Goal: Task Accomplishment & Management: Manage account settings

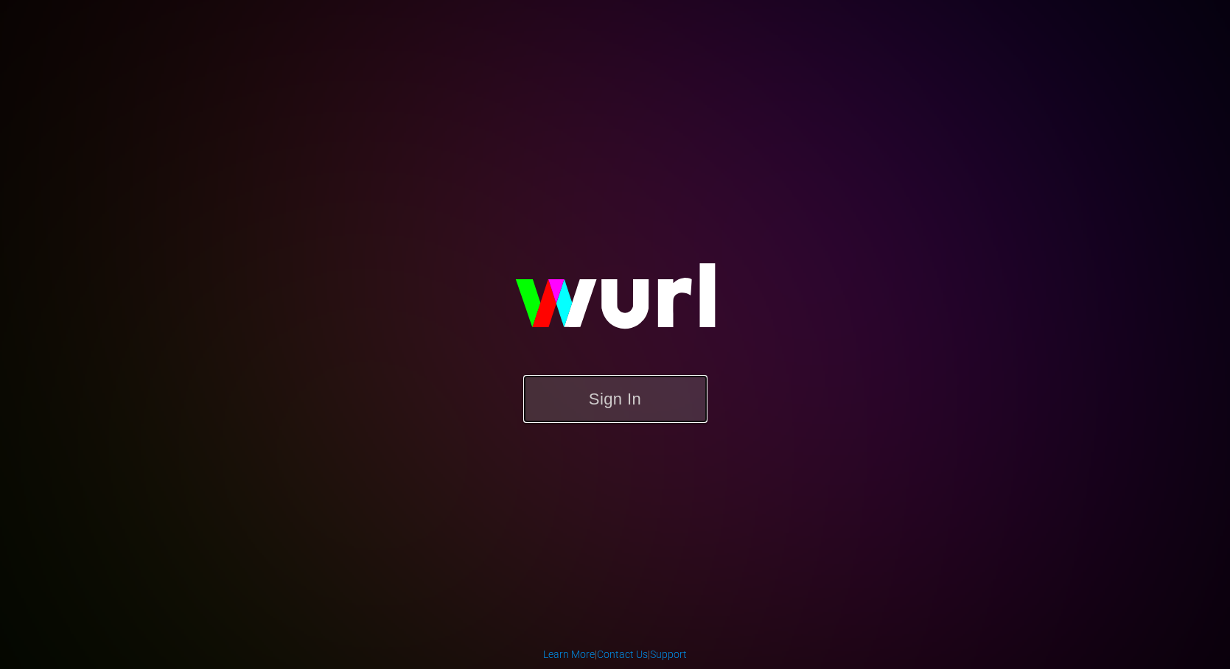
click at [616, 406] on button "Sign In" at bounding box center [615, 399] width 184 height 48
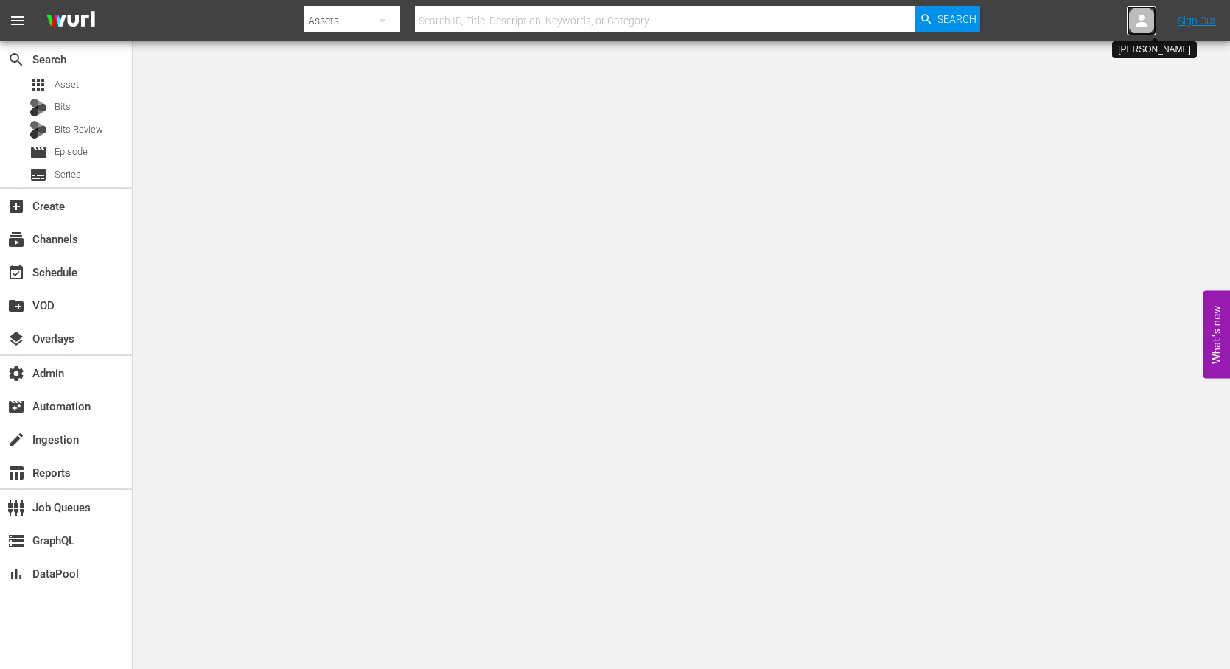
click at [1138, 20] on icon at bounding box center [1142, 21] width 18 height 18
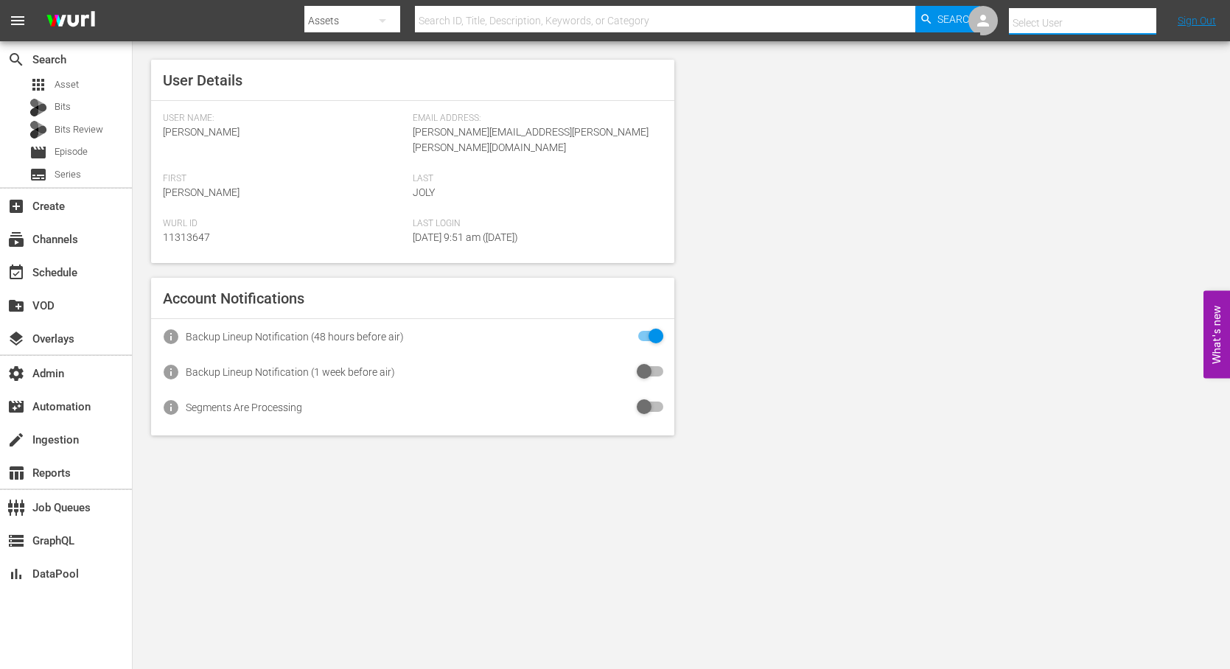
click at [1132, 24] on input "text" at bounding box center [1103, 22] width 189 height 35
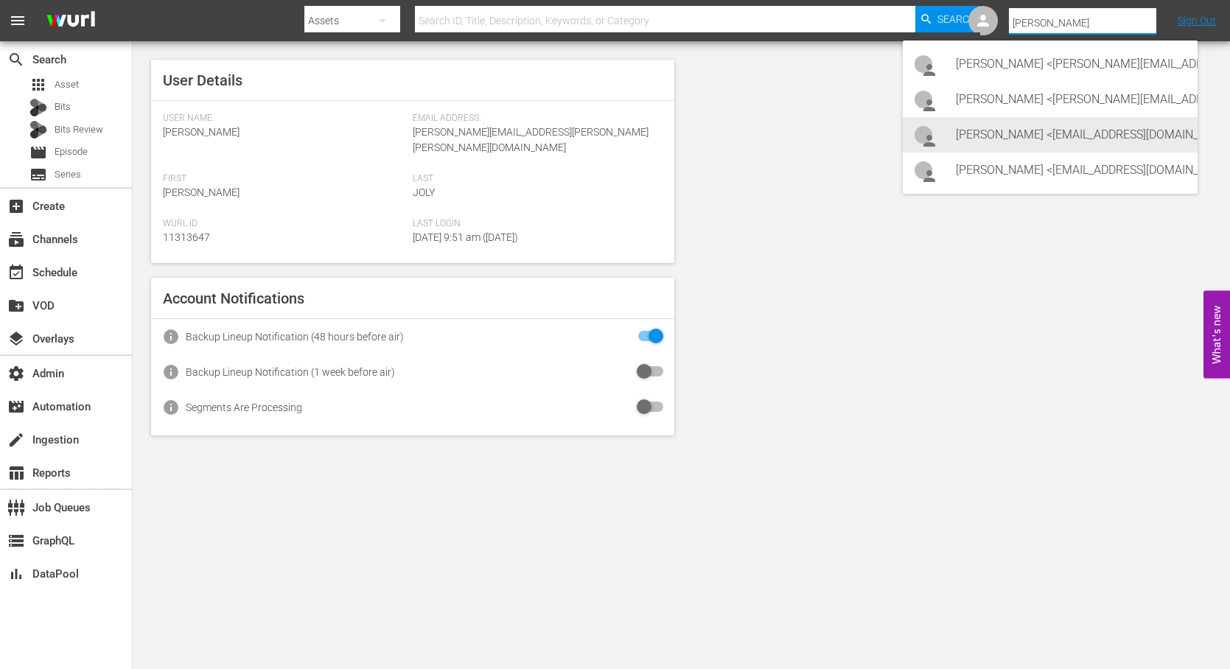
click at [1135, 128] on div "Danny Goldstein <dgoldstein70@bloomberg.net>" at bounding box center [1071, 134] width 230 height 35
type input "Danny Goldstein (11314137)"
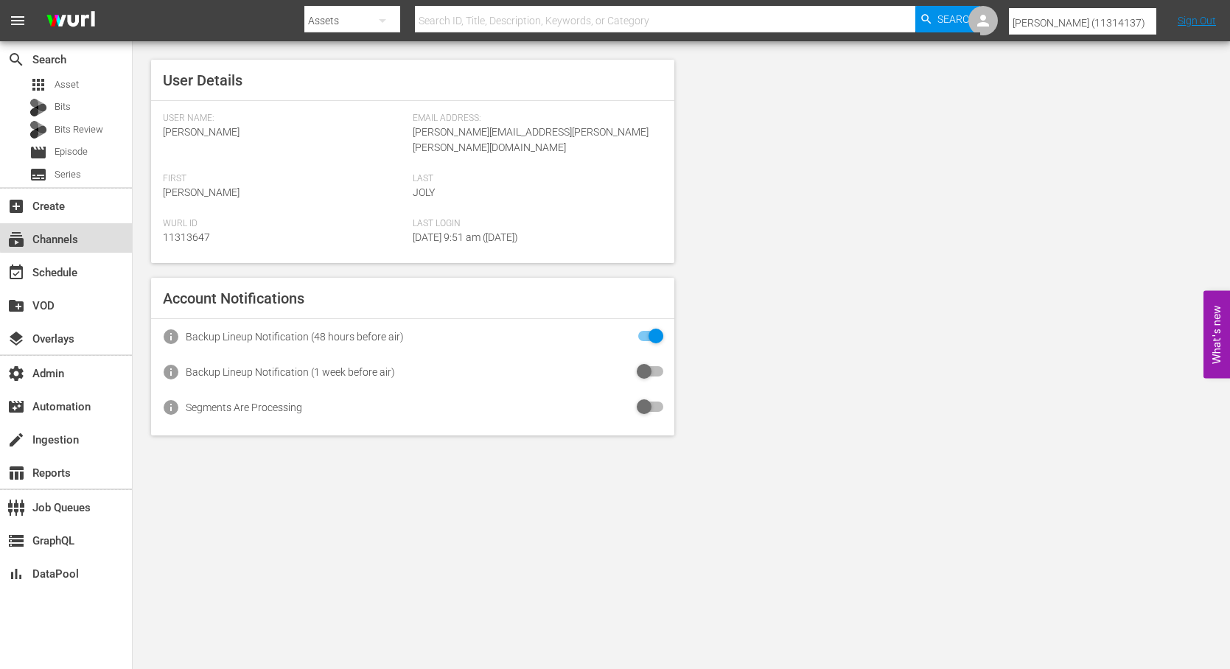
click at [78, 236] on div "subscriptions Channels" at bounding box center [41, 237] width 83 height 13
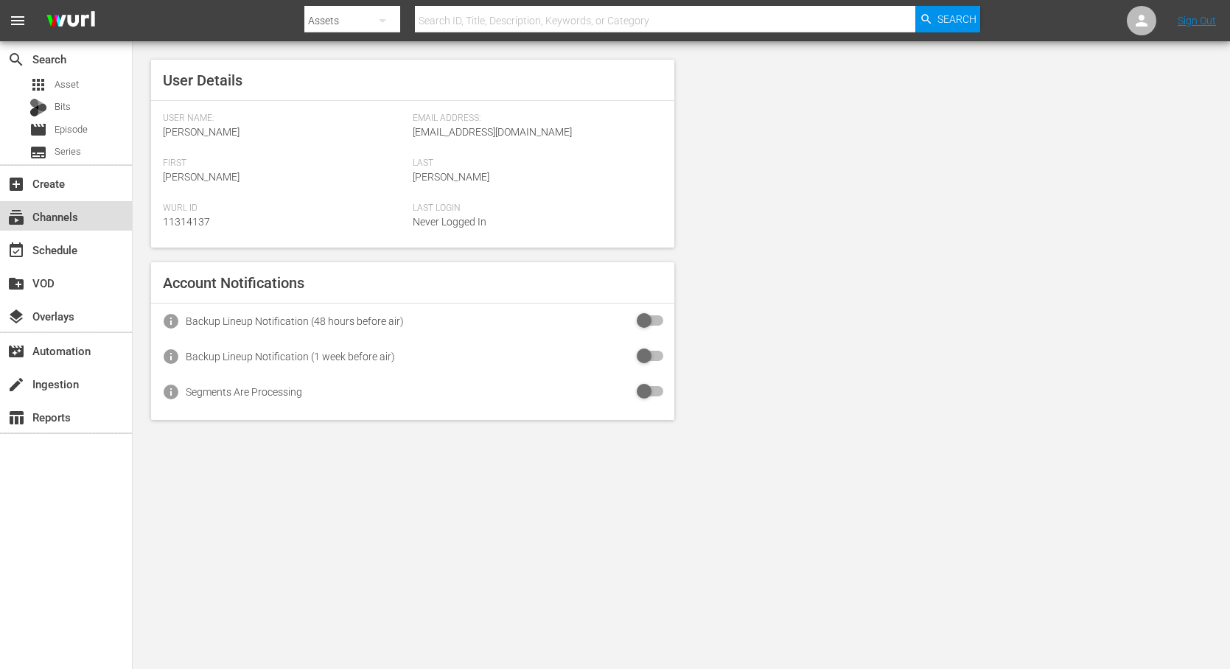
click at [70, 220] on div "subscriptions Channels" at bounding box center [41, 214] width 83 height 13
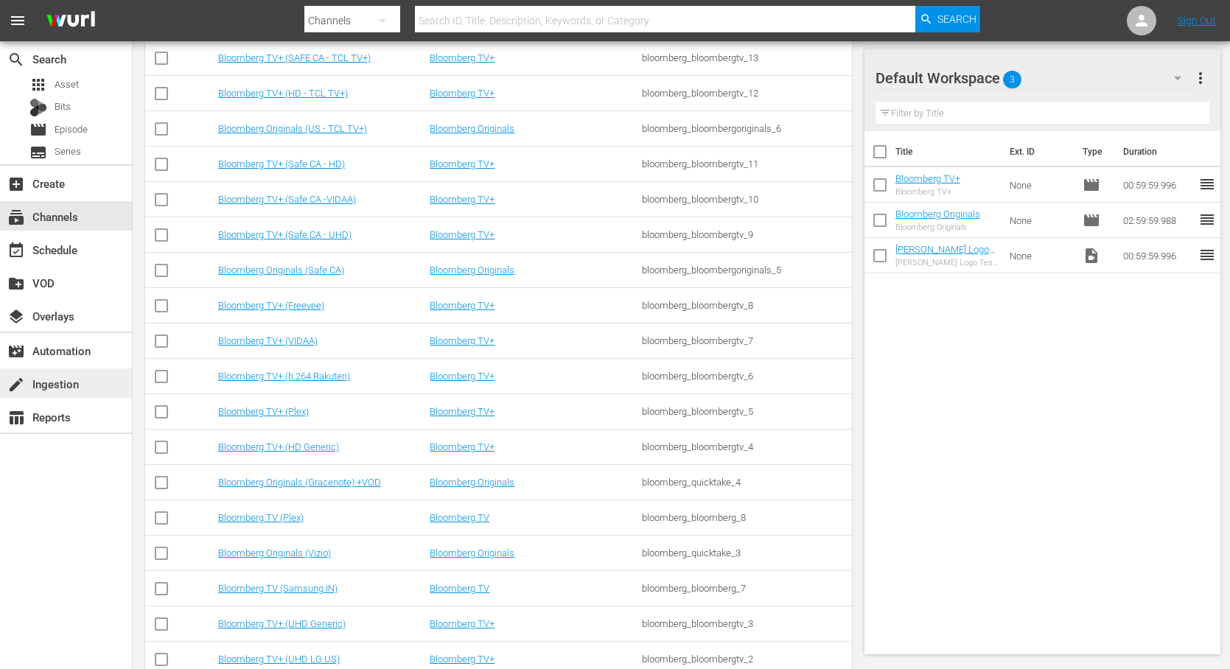
scroll to position [796, 0]
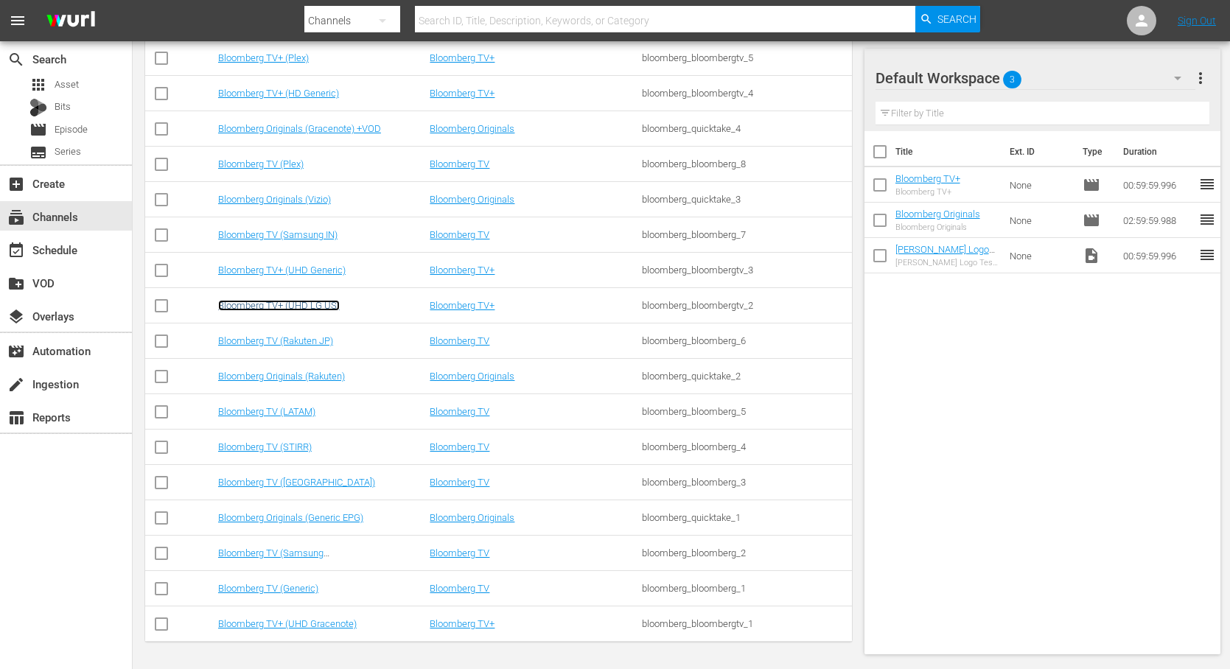
click at [283, 305] on link "Bloomberg TV+ (UHD LG US)" at bounding box center [279, 305] width 122 height 11
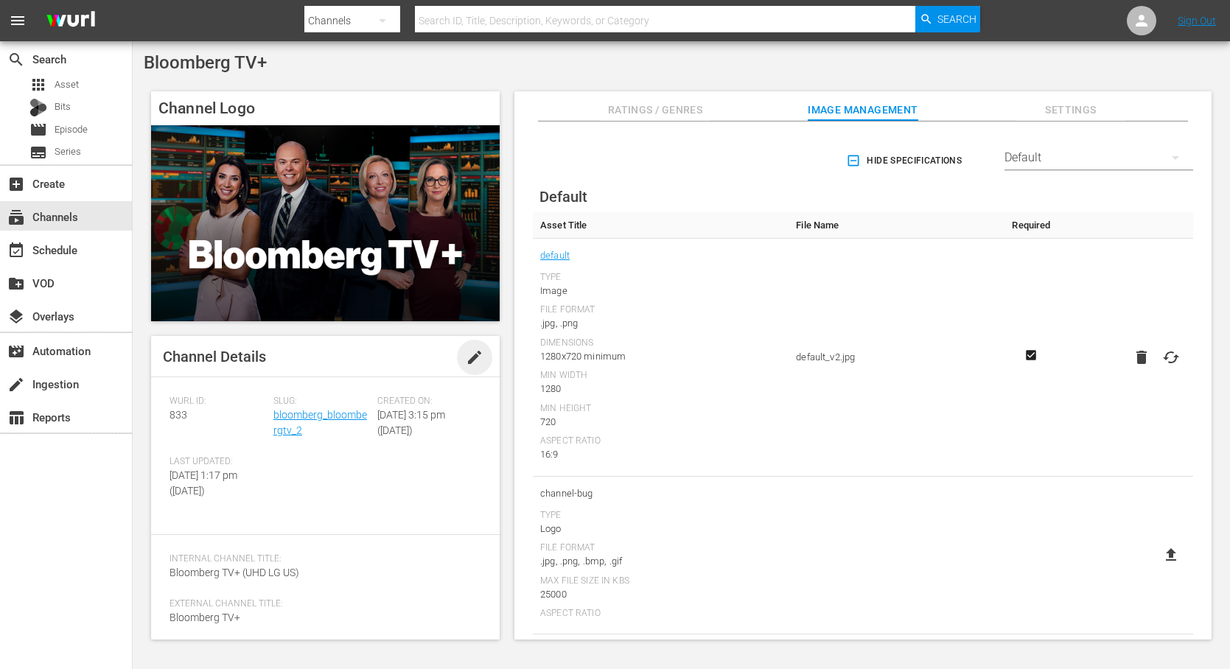
click at [468, 359] on span "edit" at bounding box center [475, 358] width 18 height 18
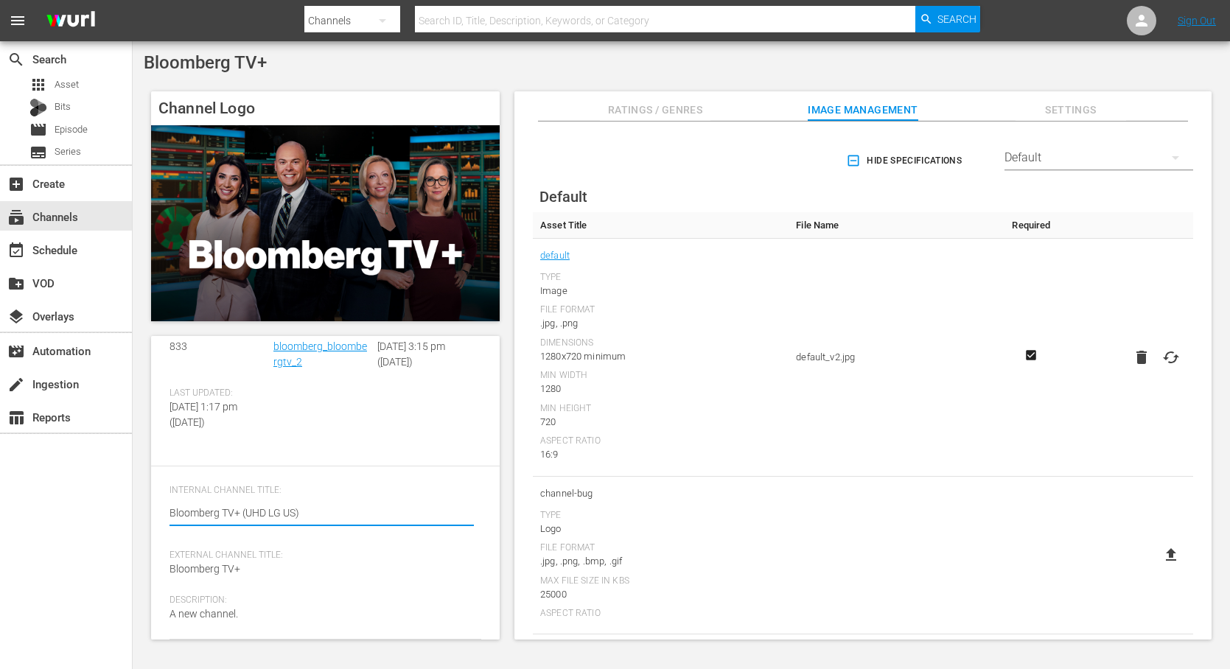
scroll to position [86, 0]
drag, startPoint x: 321, startPoint y: 523, endPoint x: 157, endPoint y: 523, distance: 163.6
click at [158, 523] on div "Channel Details Discard Save Wurl ID: 833 Slug: bloomberg_bloombergtv_2 Created…" at bounding box center [325, 420] width 349 height 304
type textarea "Bloomberg TV+ (Safe US - UHD - Gracenote)"
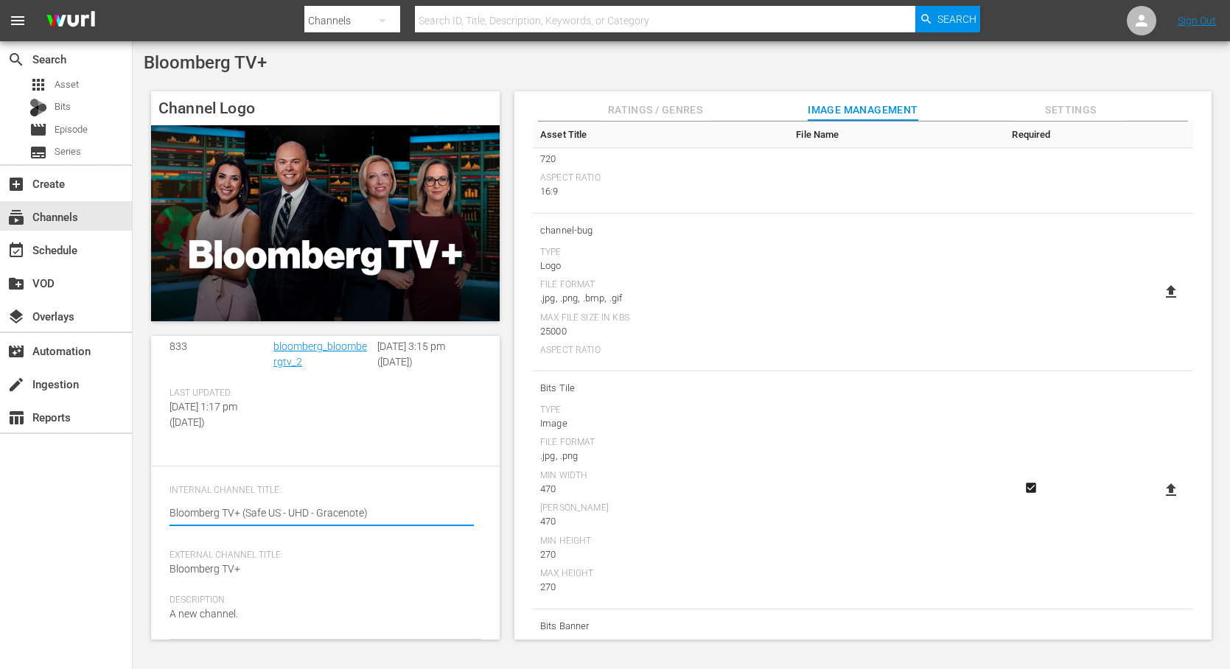
scroll to position [358, 0]
type textarea "Bloomberg TV+ (Safe US - UHD - Gracenote)"
click at [51, 492] on div "search Search apps Asset Bits movie Episode subtitles Series add_box Create sub…" at bounding box center [66, 375] width 133 height 669
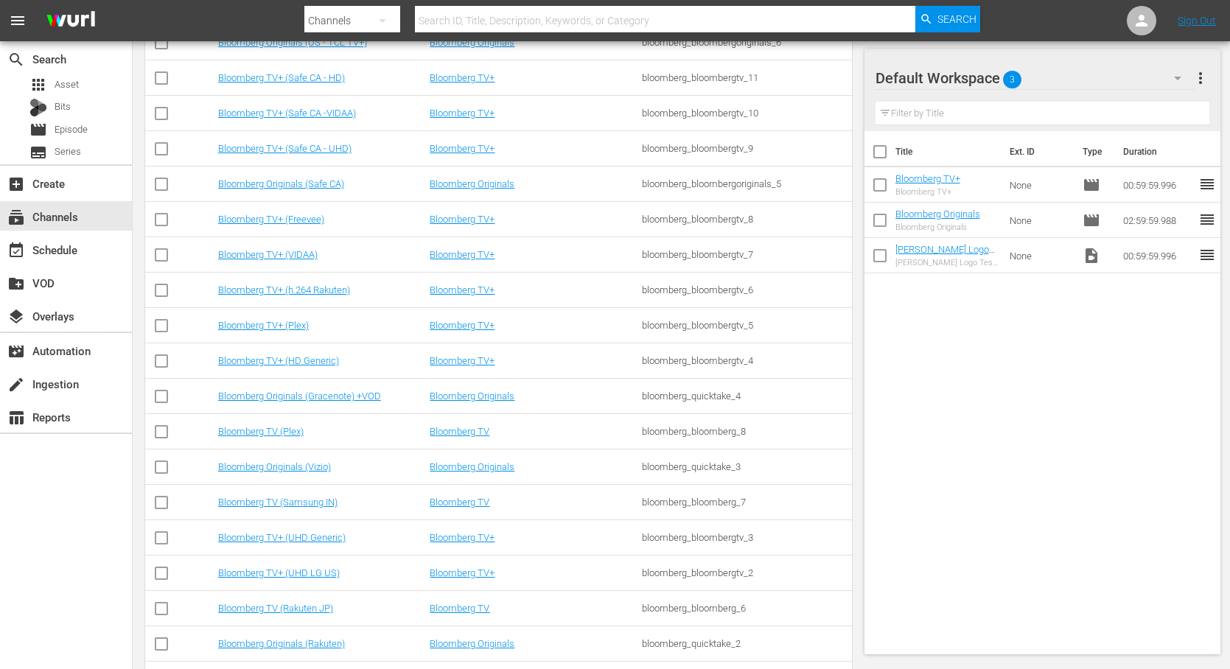
scroll to position [529, 0]
click at [282, 572] on link "Bloomberg TV+ (UHD LG US)" at bounding box center [279, 572] width 122 height 11
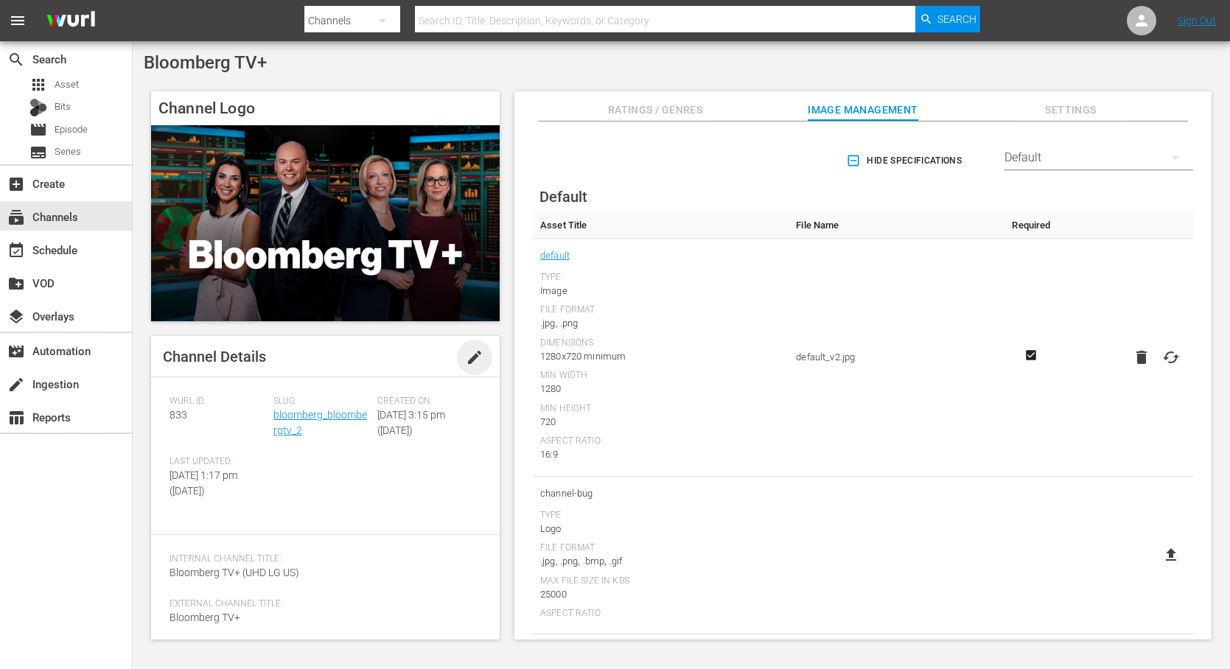
click at [470, 355] on span "edit" at bounding box center [475, 358] width 18 height 18
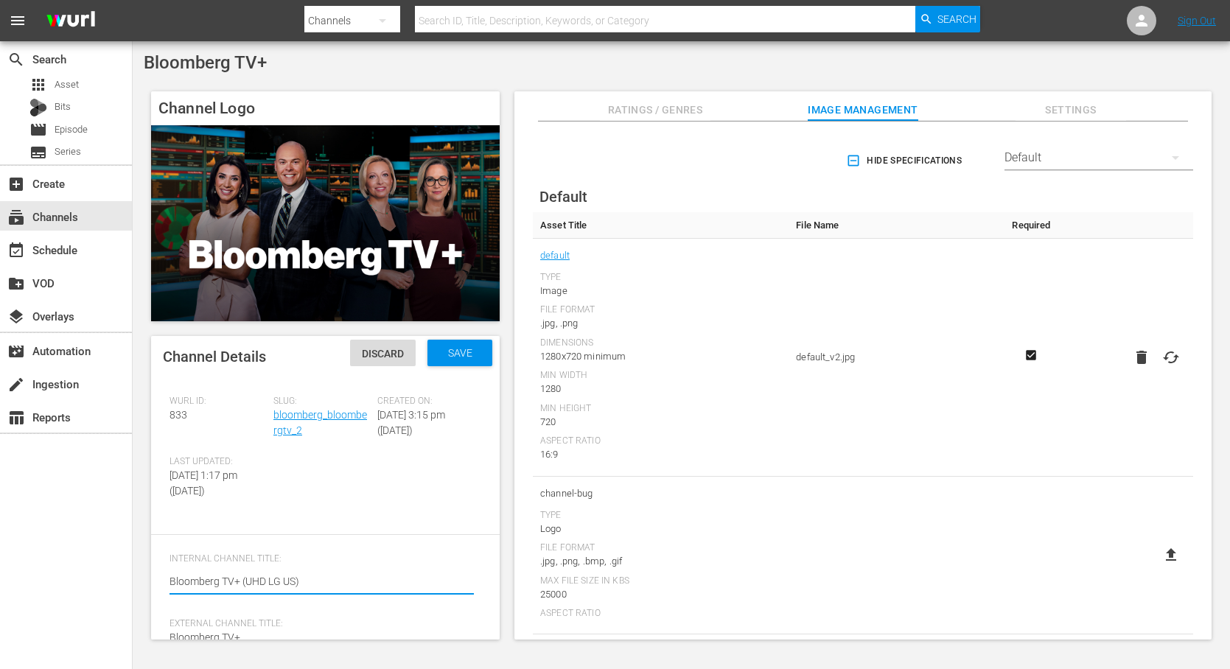
scroll to position [100, 0]
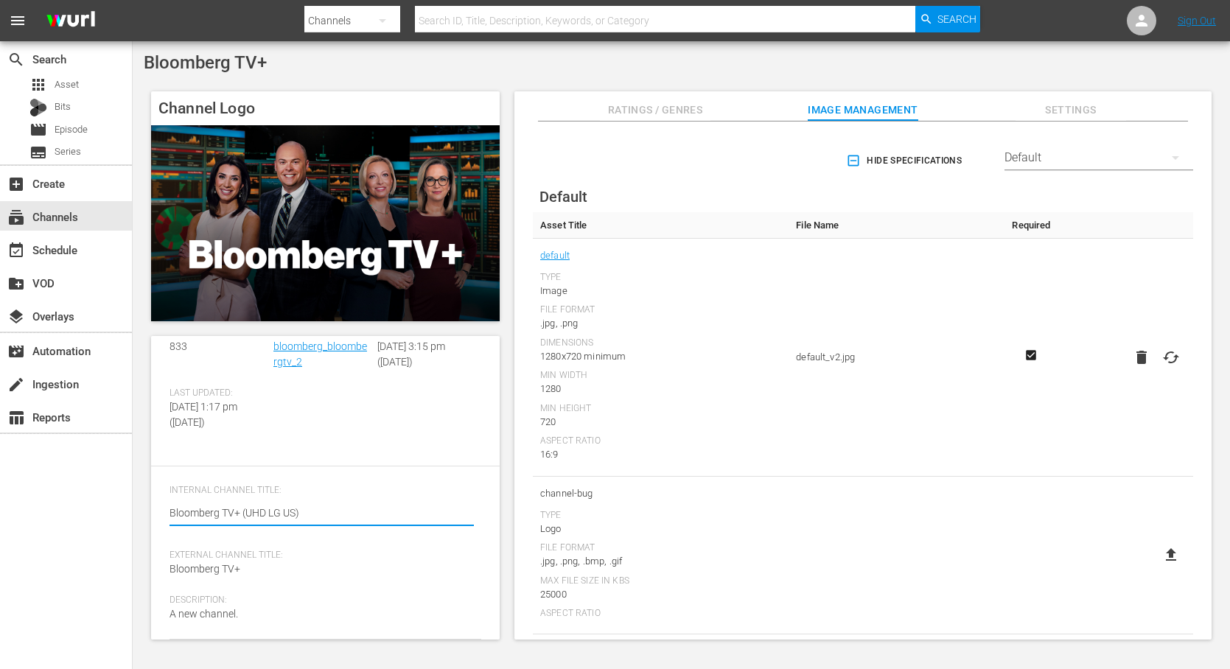
drag, startPoint x: 342, startPoint y: 506, endPoint x: 155, endPoint y: 506, distance: 187.2
click at [155, 506] on div "Channel Details Discard Save Wurl ID: 833 Slug: bloomberg_bloombergtv_2 Created…" at bounding box center [325, 420] width 349 height 304
type textarea "Bloomberg TV+ (Safe US - UHD - Gracenote)"
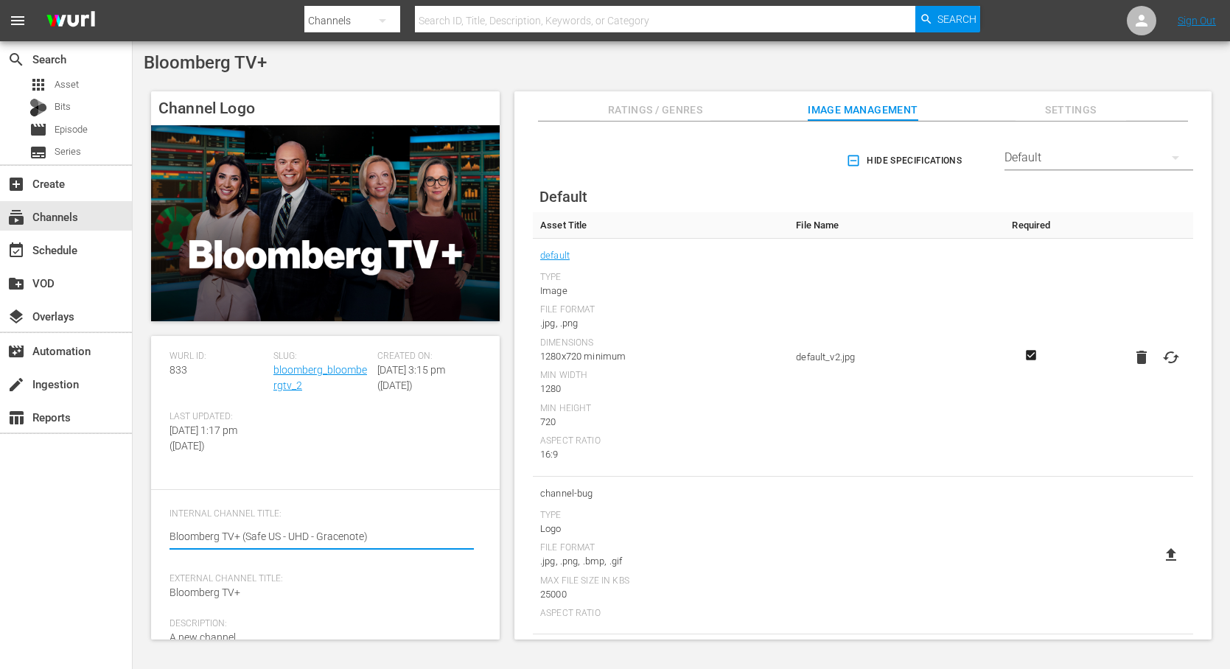
scroll to position [0, 0]
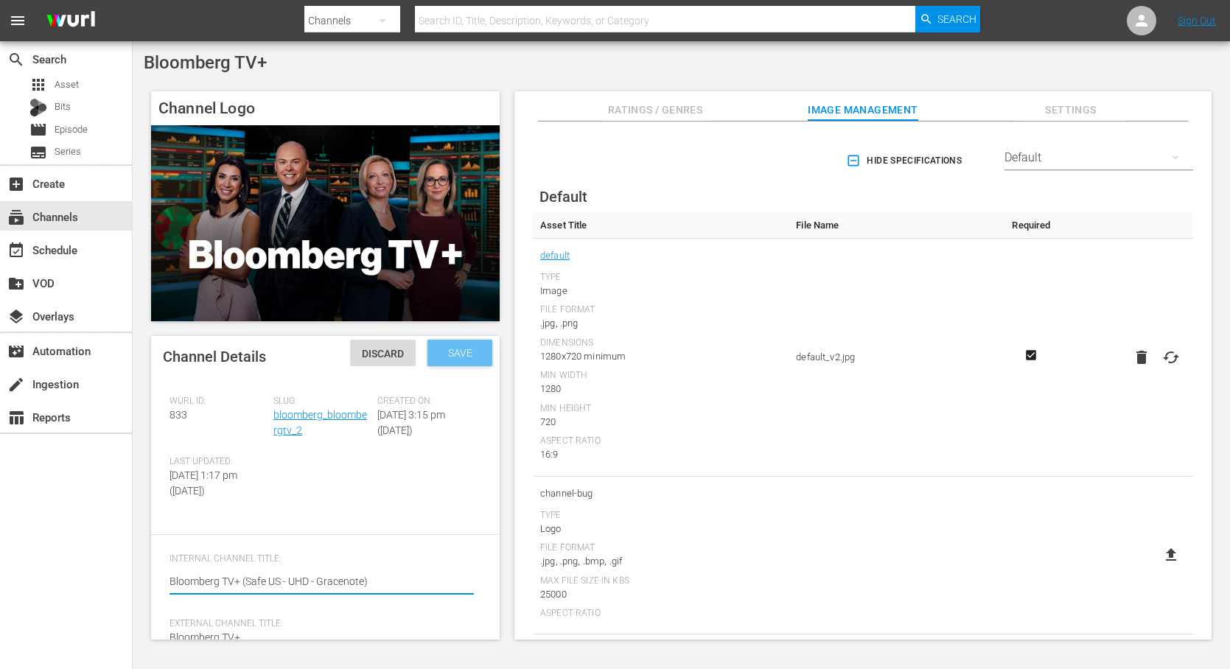
type textarea "Bloomberg TV+ (Safe US - UHD - Gracenote)"
click at [454, 358] on span "Save" at bounding box center [460, 353] width 48 height 12
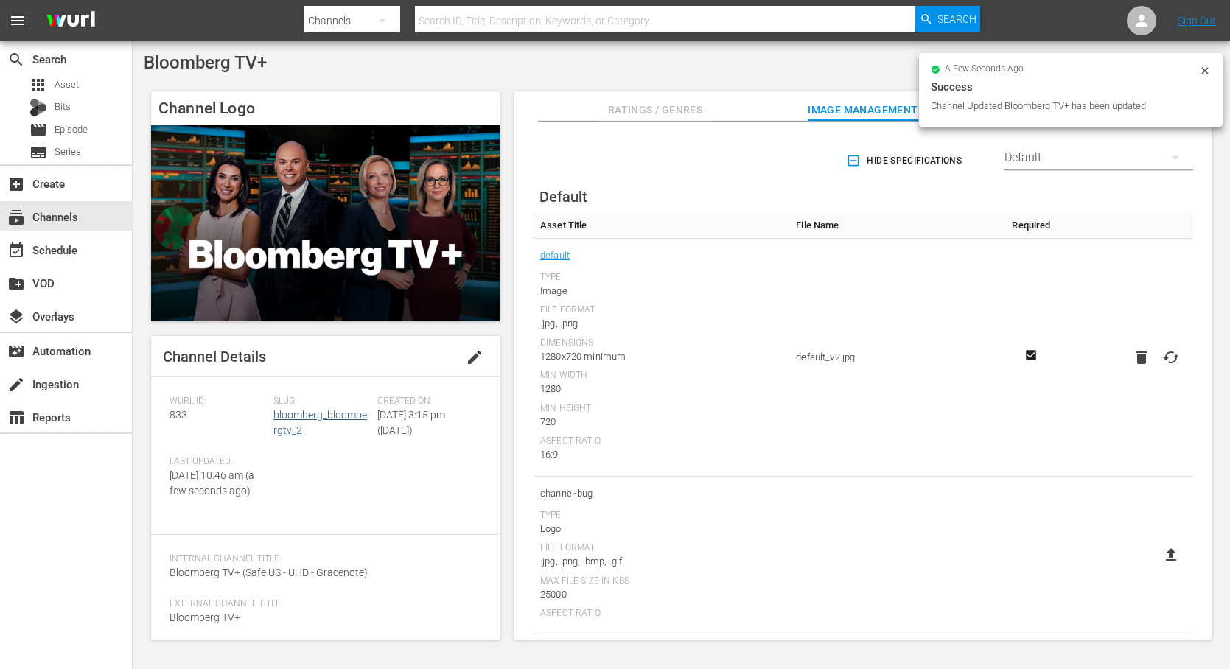
scroll to position [1, 0]
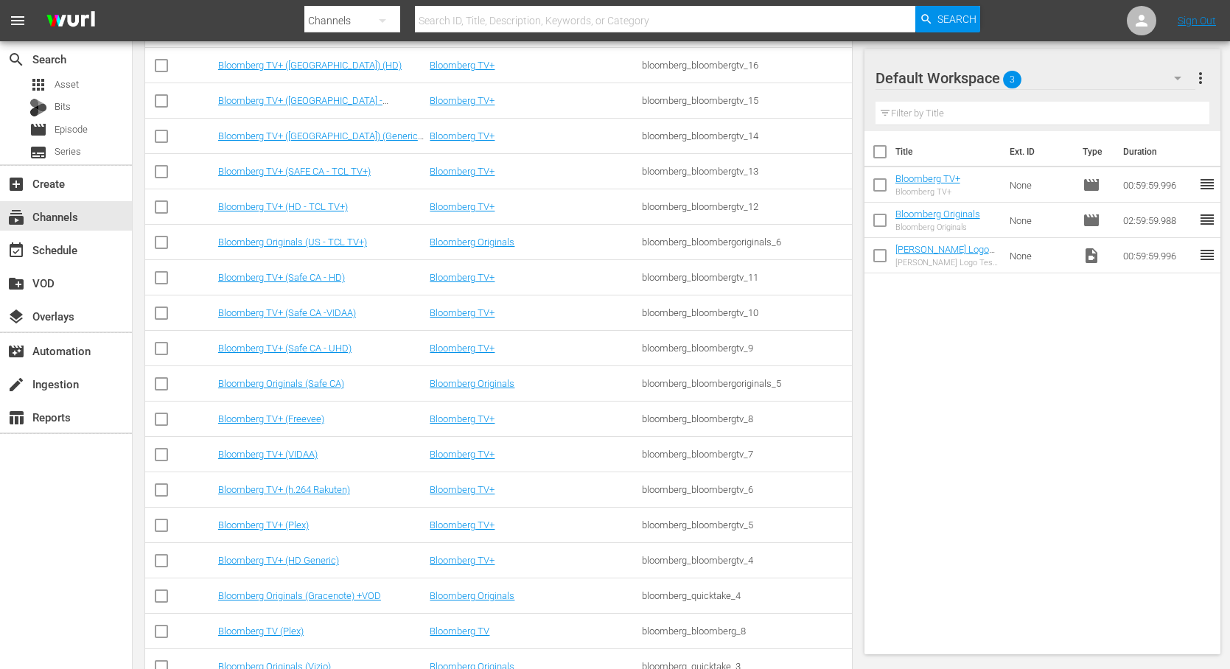
scroll to position [442, 0]
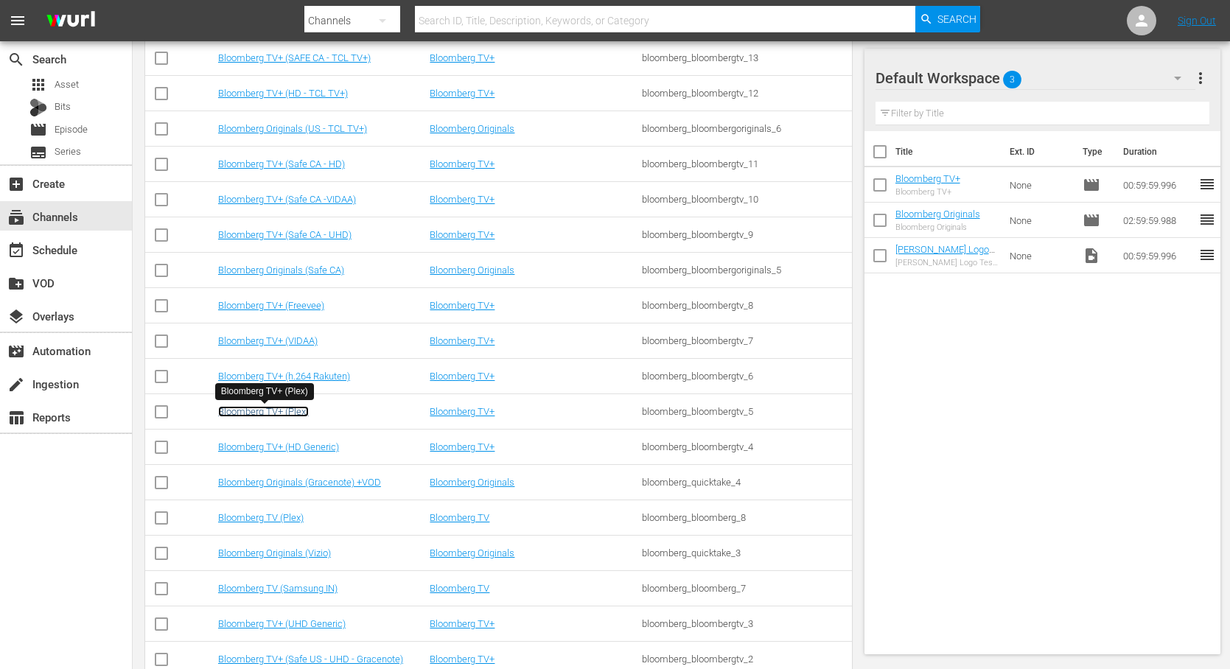
click at [261, 414] on link "Bloomberg TV+ (Plex)" at bounding box center [263, 411] width 91 height 11
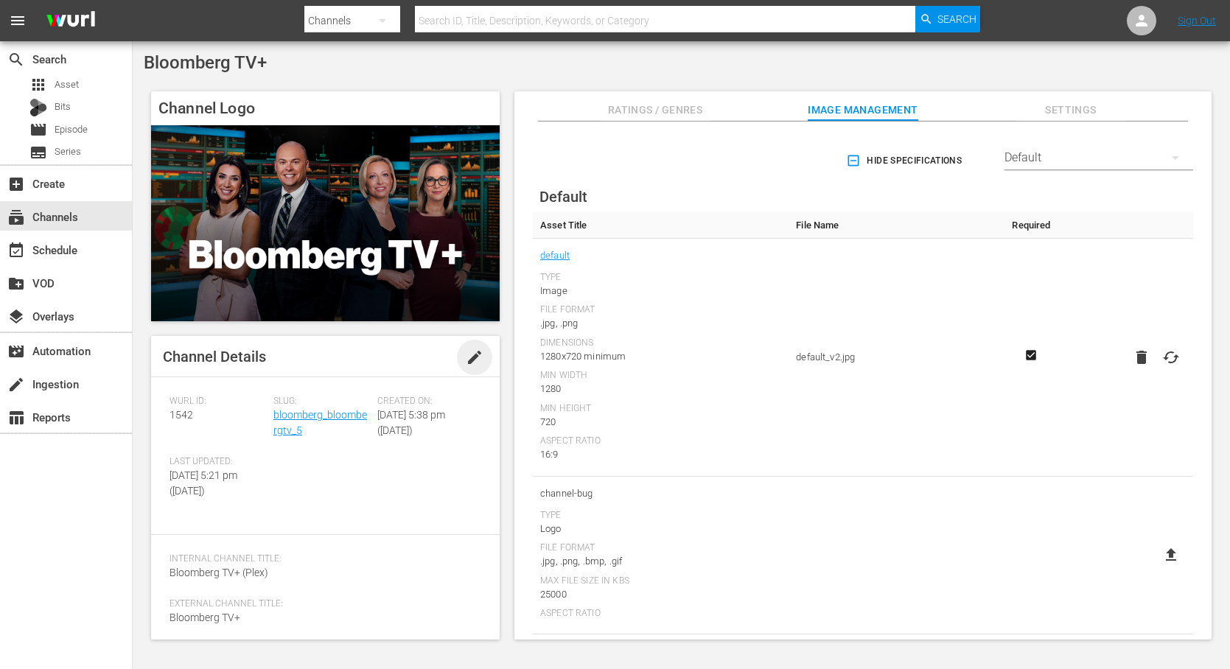
click at [471, 358] on span "edit" at bounding box center [475, 358] width 18 height 18
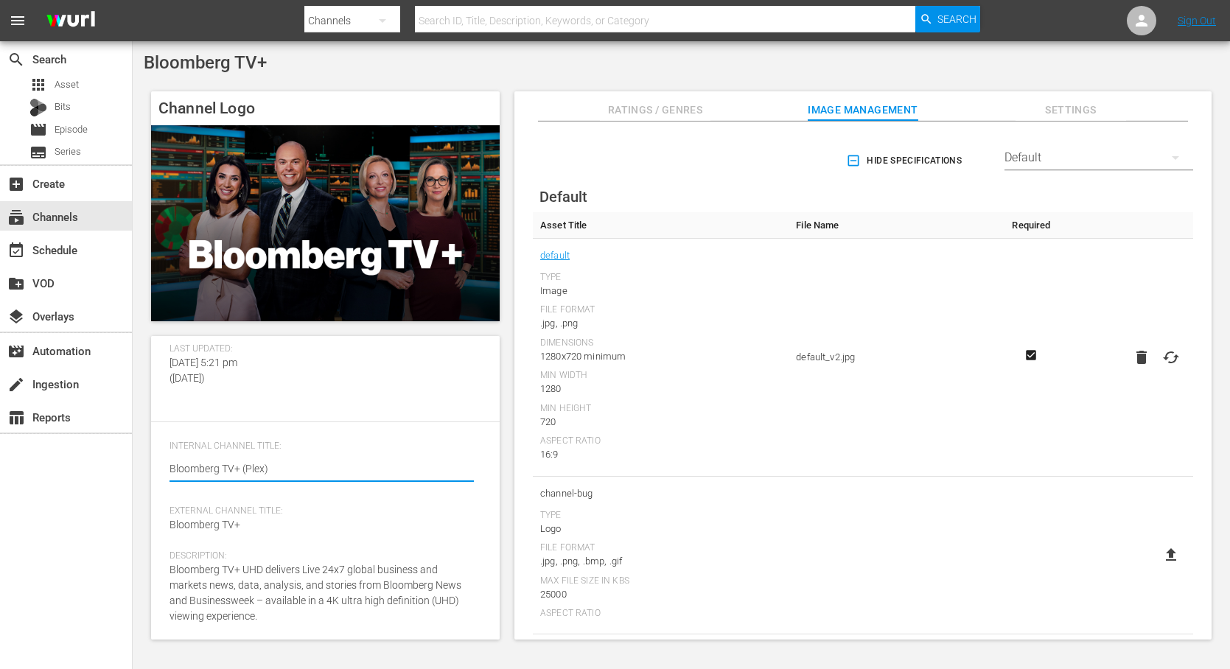
scroll to position [146, 0]
drag, startPoint x: 279, startPoint y: 466, endPoint x: 90, endPoint y: 466, distance: 189.4
click at [133, 0] on div "search Search apps Asset Bits movie Episode subtitles Series add_box Create sub…" at bounding box center [682, 0] width 1098 height 0
paste textarea "Bloomberg TV+ (Safe US - UHD - Generic EPG)"
type textarea "Bloomberg TV+ (Safe US - UHD - Generic EPG)"
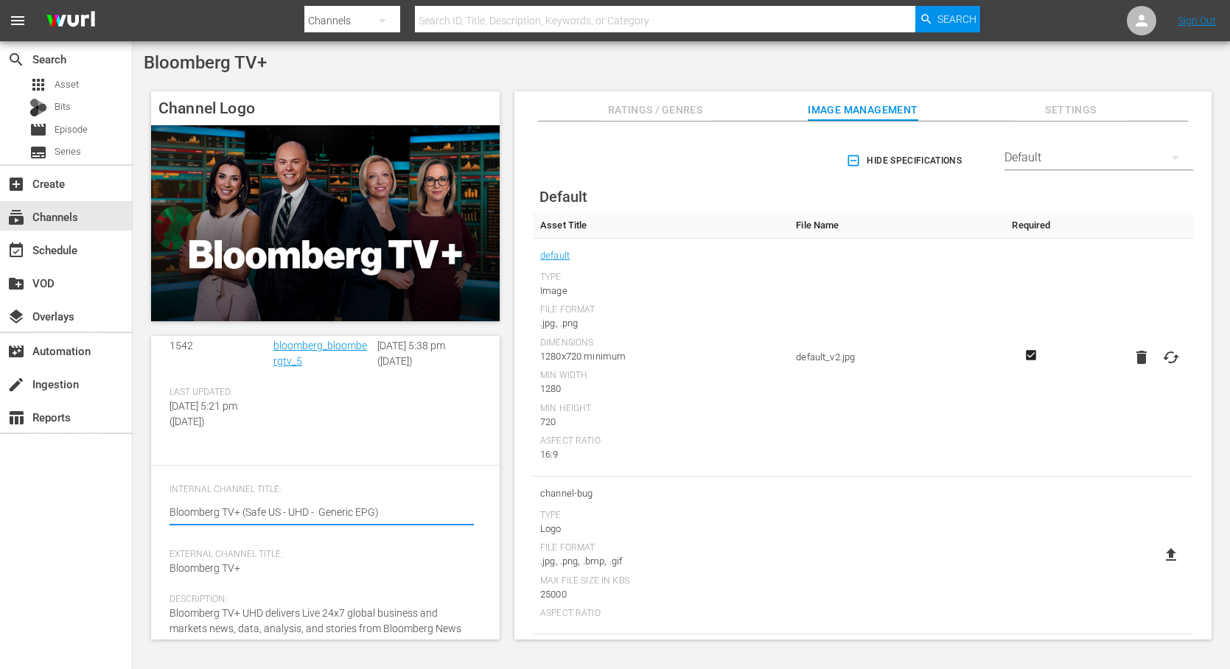
scroll to position [0, 0]
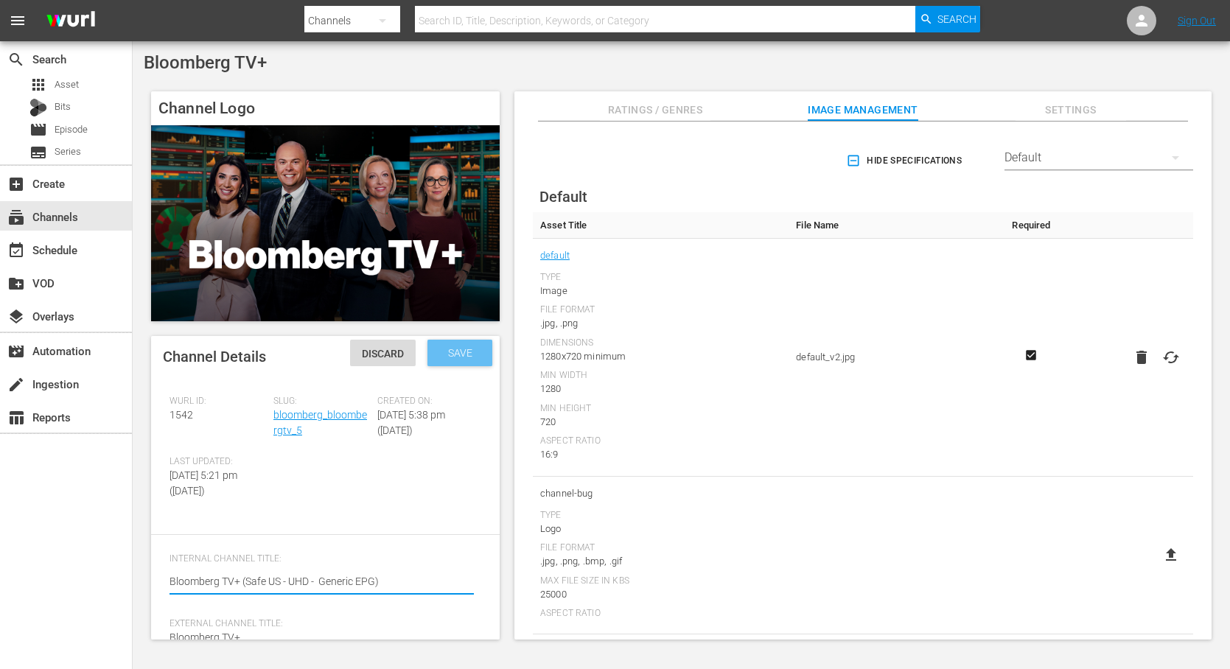
type textarea "Bloomberg TV+ (Safe US - UHD - Generic EPG)"
click at [441, 350] on span "Save" at bounding box center [460, 353] width 48 height 12
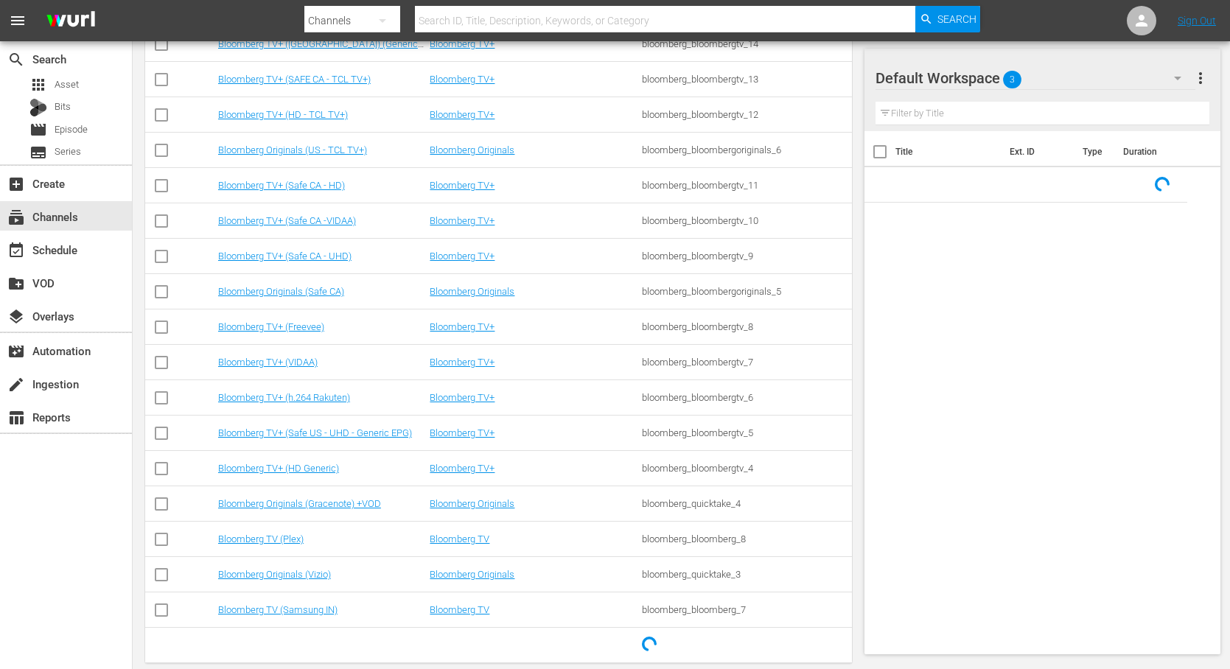
scroll to position [420, 0]
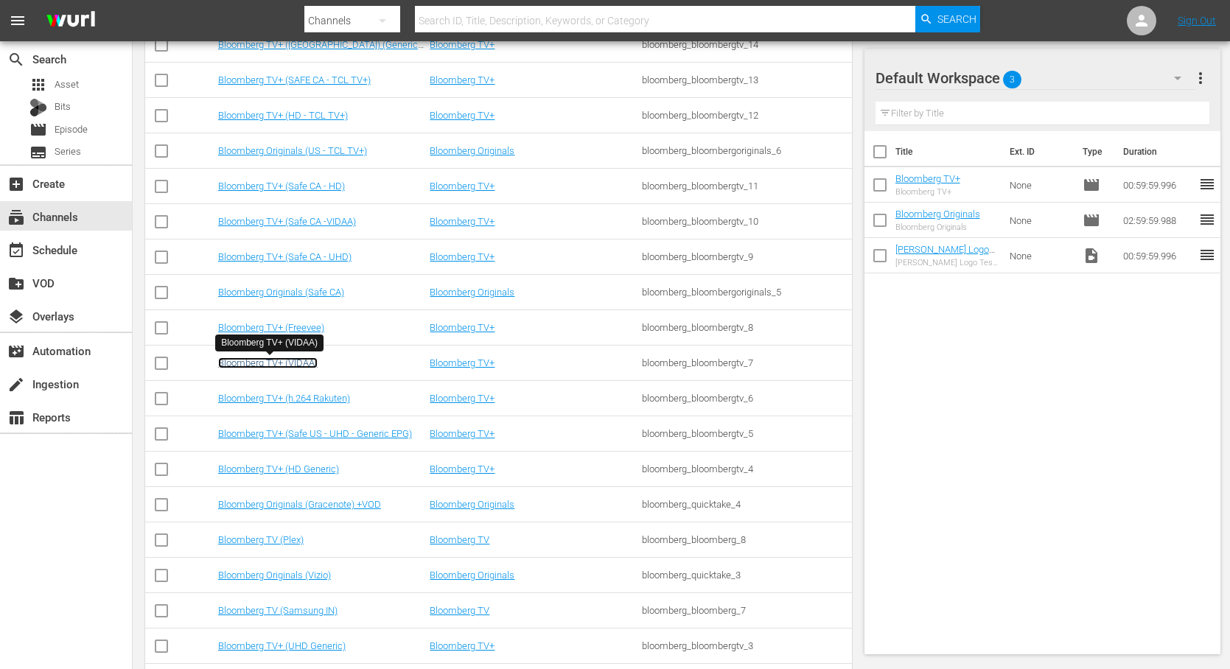
click at [285, 363] on link "Bloomberg TV+ (VIDAA)" at bounding box center [268, 363] width 100 height 11
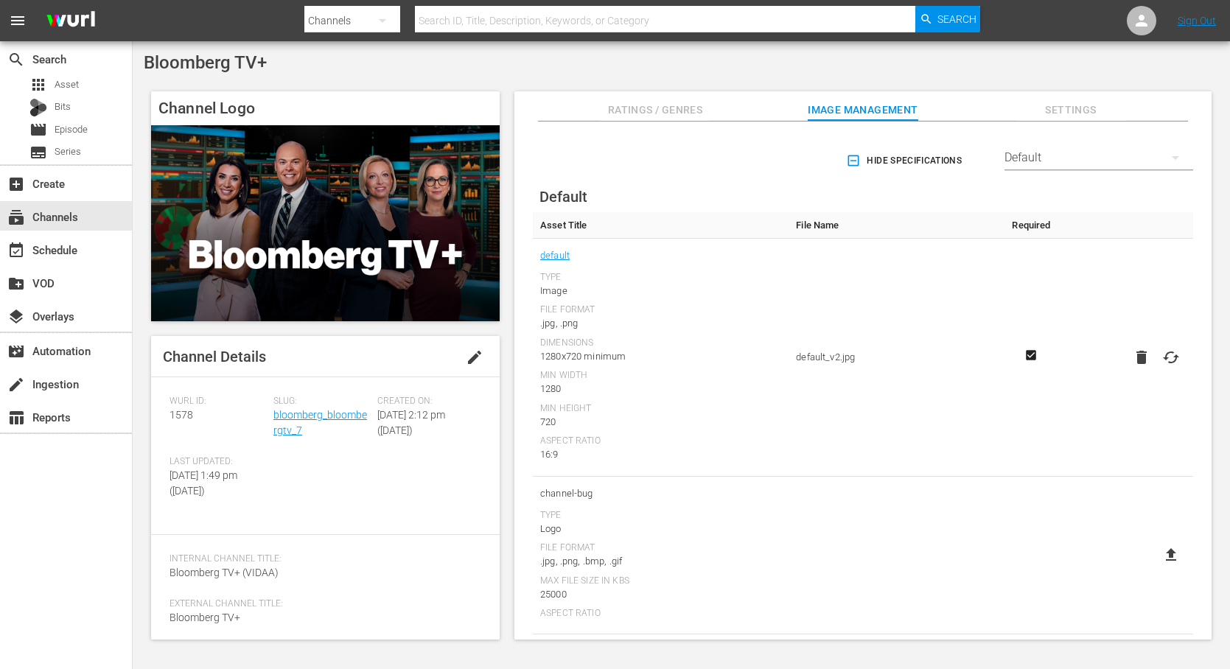
click at [470, 357] on span "edit" at bounding box center [475, 358] width 18 height 18
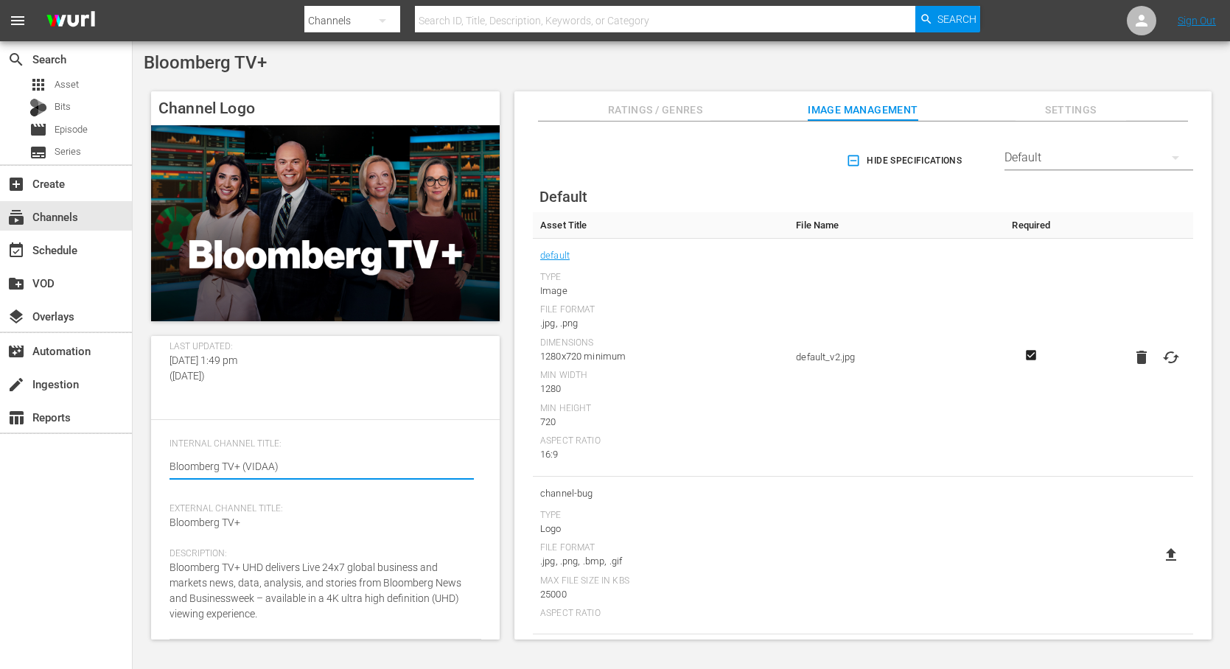
scroll to position [139, 0]
drag, startPoint x: 283, startPoint y: 475, endPoint x: 155, endPoint y: 475, distance: 128.3
click at [155, 475] on div "Channel Details Discard Save Wurl ID: 1578 Slug: bloomberg_bloombergtv_7 Create…" at bounding box center [325, 373] width 349 height 304
paste textarea "Bloomberg TV+ (Safe US - HD - Gracenote)"
type textarea "Bloomberg TV+ (Safe US - HD - Gracenote)"
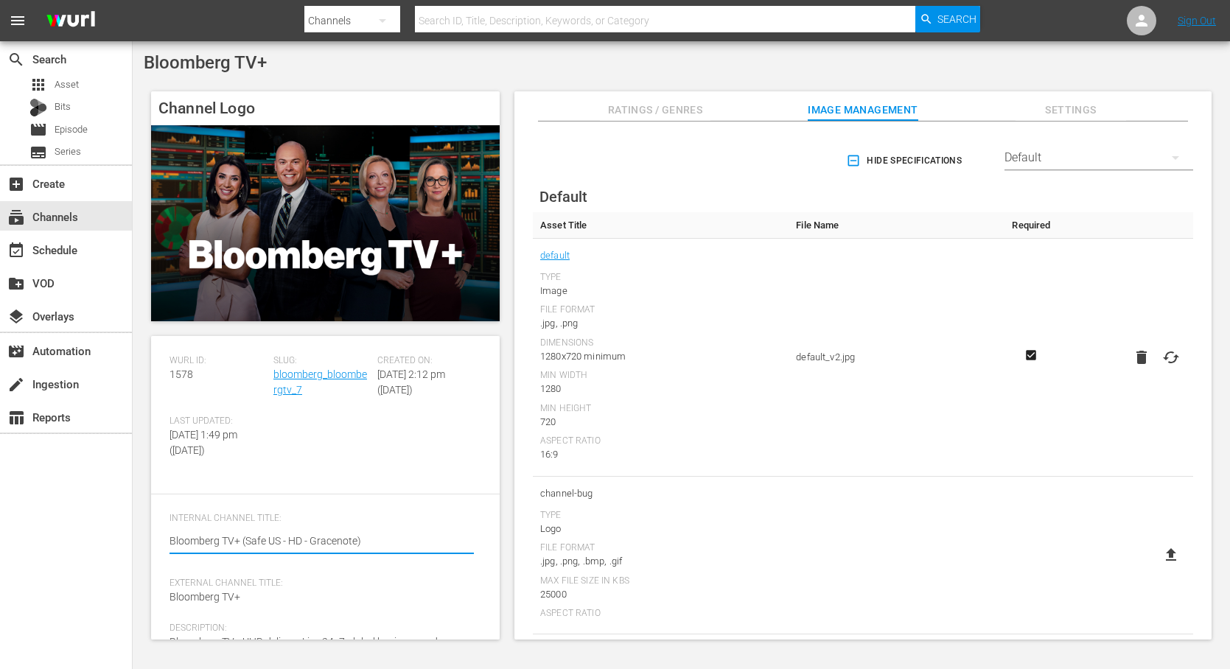
scroll to position [0, 0]
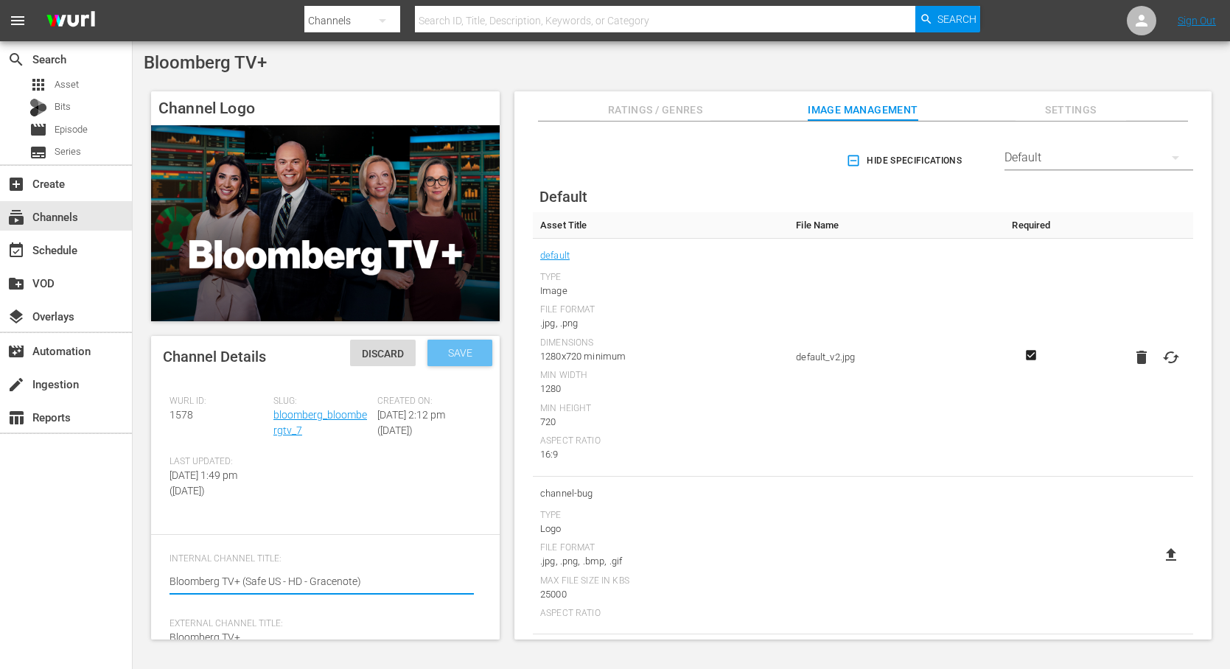
type textarea "Bloomberg TV+ (Safe US - HD - Gracenote)"
click at [456, 354] on span "Save" at bounding box center [460, 353] width 48 height 12
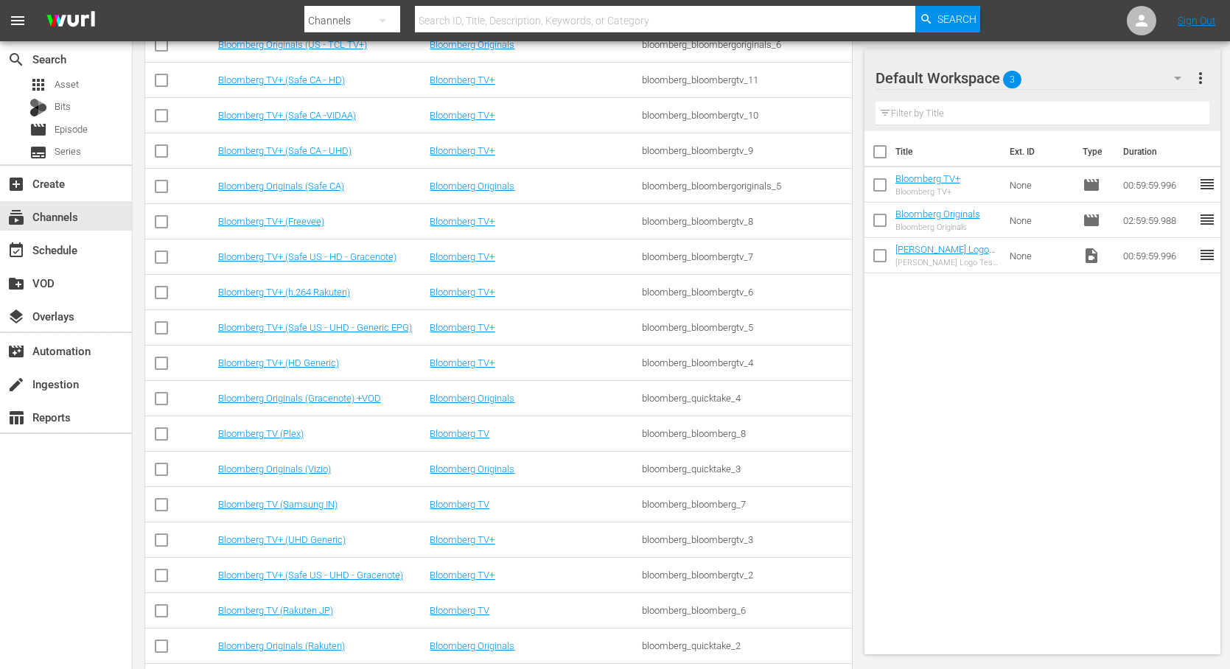
scroll to position [506, 0]
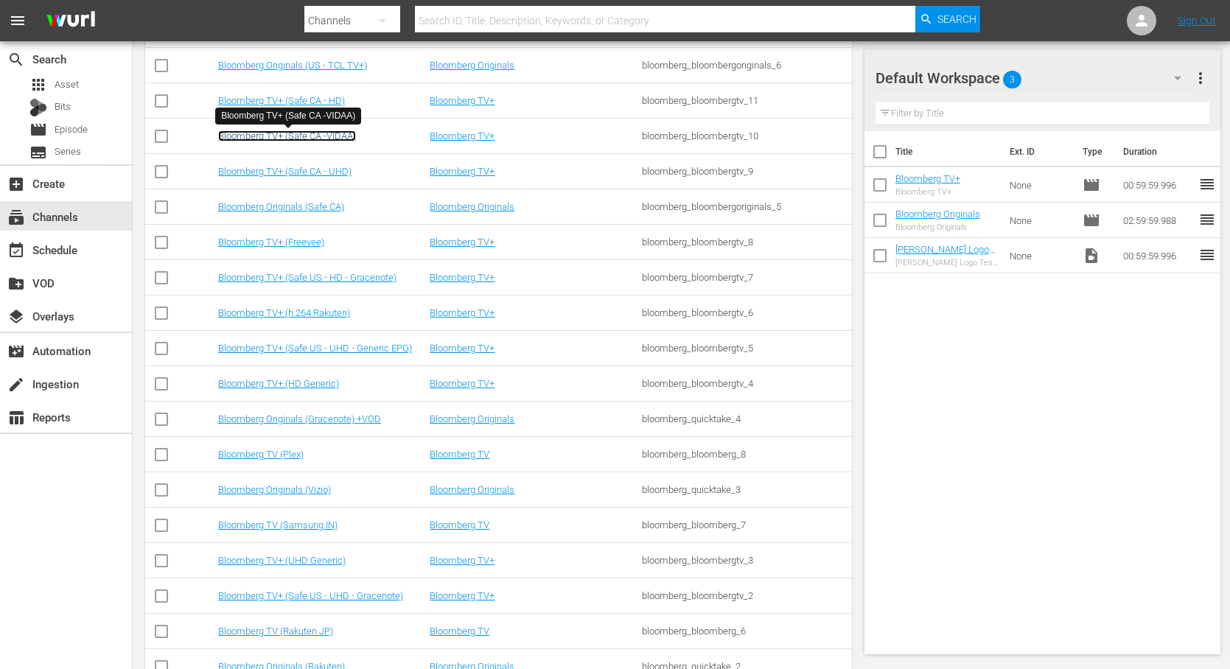
click at [332, 138] on link "Bloomberg TV+ (Safe CA -VIDAA)" at bounding box center [287, 135] width 138 height 11
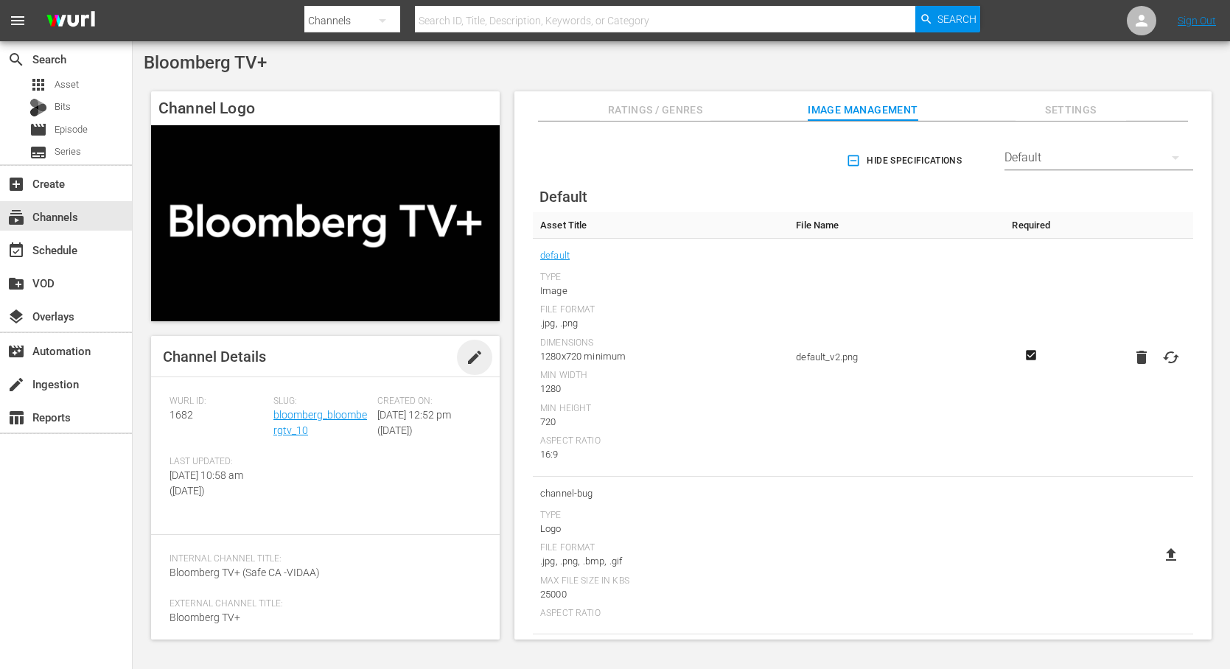
click at [468, 364] on span "edit" at bounding box center [475, 358] width 18 height 18
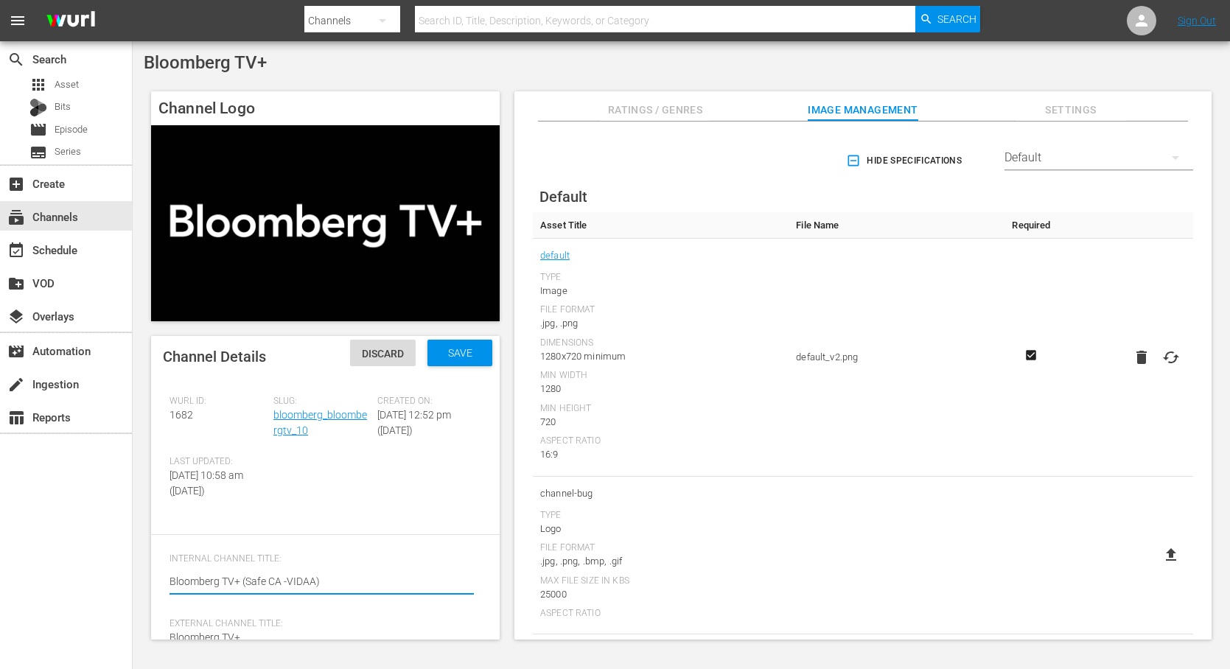
drag, startPoint x: 344, startPoint y: 615, endPoint x: 133, endPoint y: 596, distance: 211.6
click at [133, 596] on div "Bloomberg TV+ Channel Logo Channel Details Discard Save Wurl ID: 1682 Slug: blo…" at bounding box center [682, 350] width 1098 height 618
type textarea "Bloomberg TV+ (Safe US - HD - Generic EPG)"
click at [462, 359] on div "Save" at bounding box center [460, 353] width 65 height 27
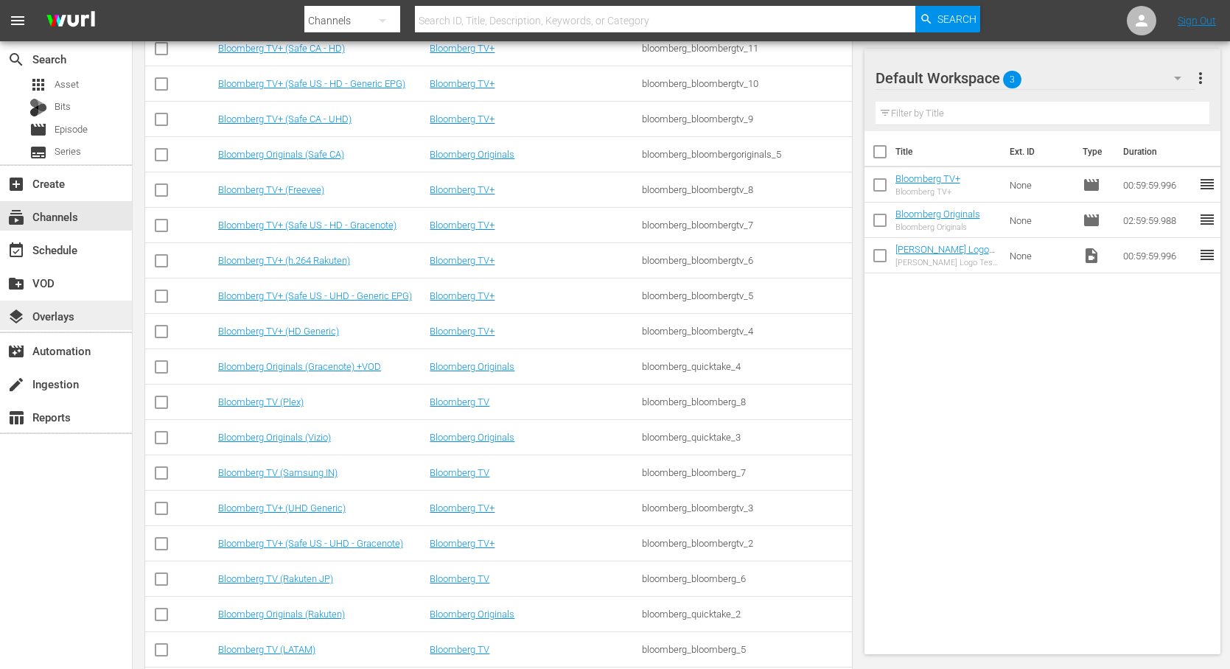
scroll to position [566, 0]
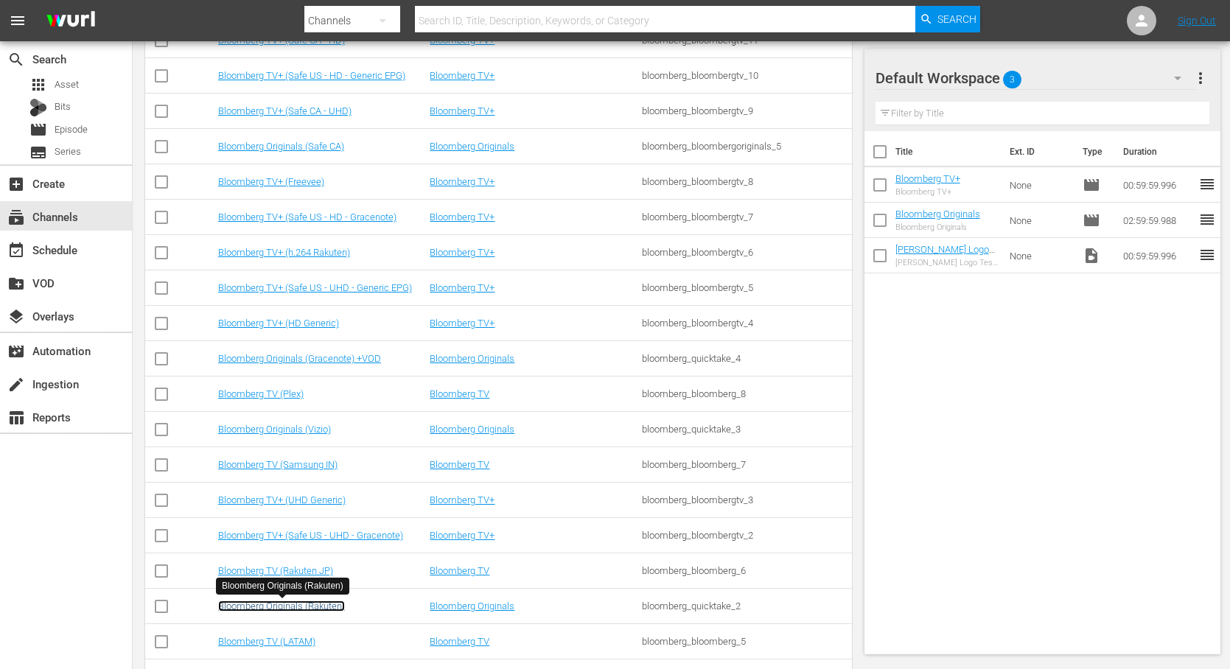
click at [285, 603] on link "Bloomberg Originals (Rakuten)" at bounding box center [281, 606] width 127 height 11
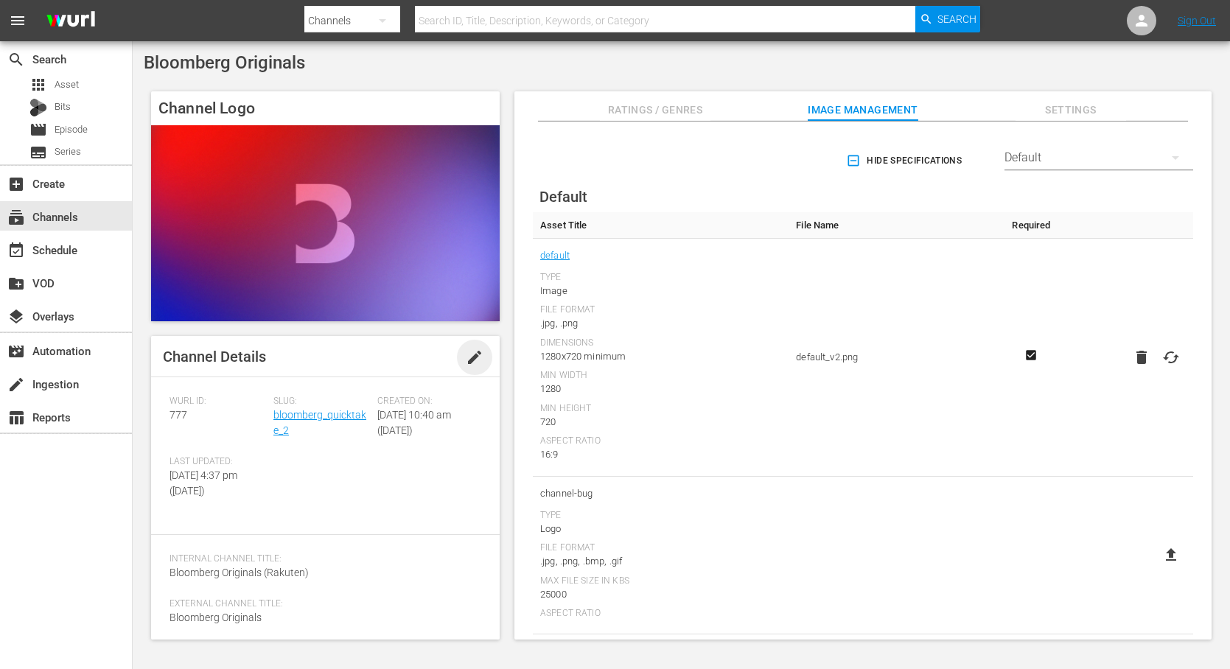
click at [466, 360] on span "edit" at bounding box center [475, 358] width 18 height 18
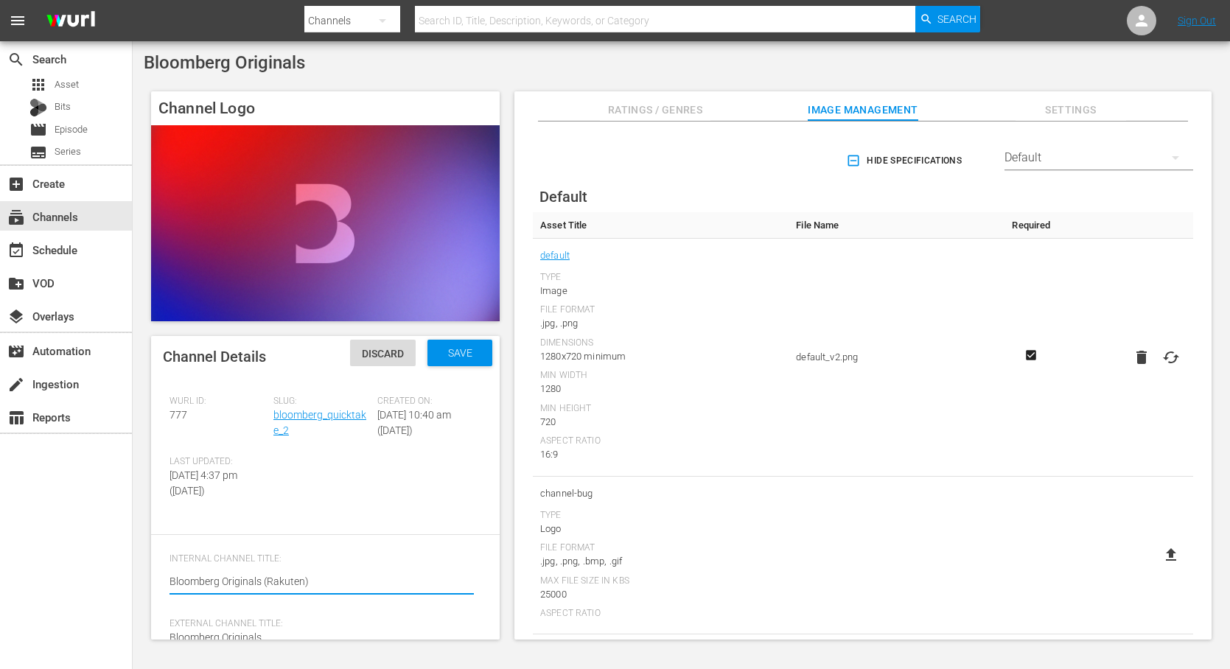
scroll to position [46, 0]
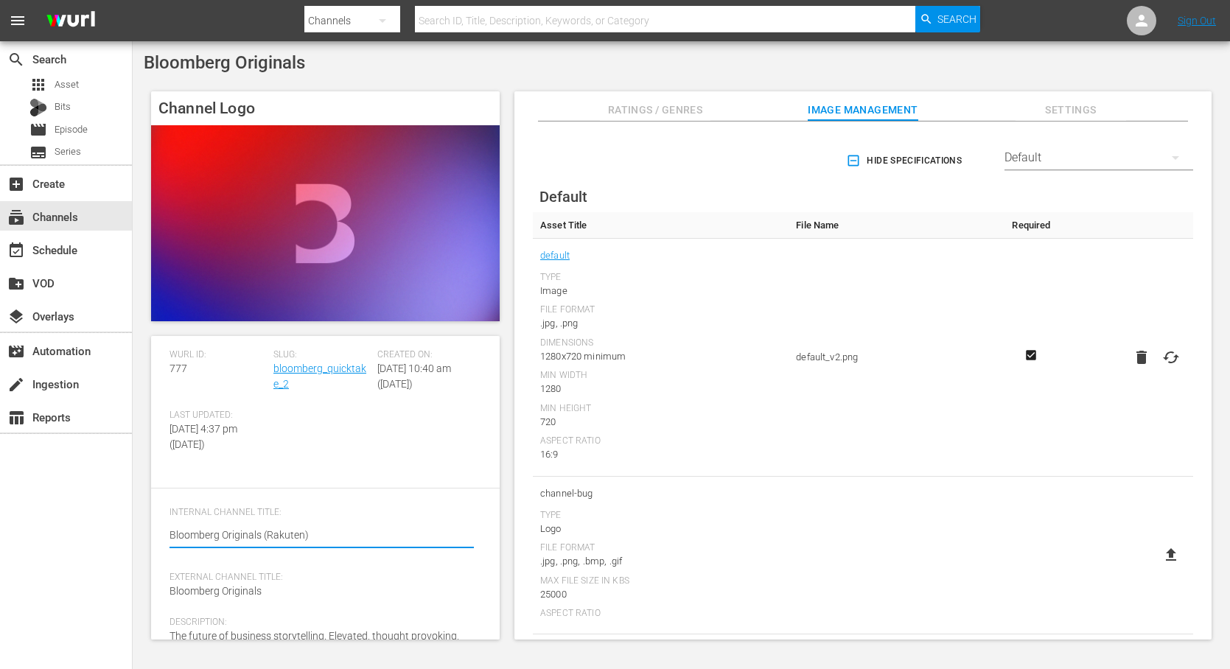
drag, startPoint x: 307, startPoint y: 565, endPoint x: 112, endPoint y: 561, distance: 195.4
click at [133, 0] on div "search Search apps Asset Bits movie Episode subtitles Series add_box Create sub…" at bounding box center [682, 0] width 1098 height 0
paste textarea "Bloomberg Originals (Safe US - Gracenote)"
type textarea "Bloomberg Originals (Safe US - Gracenote)"
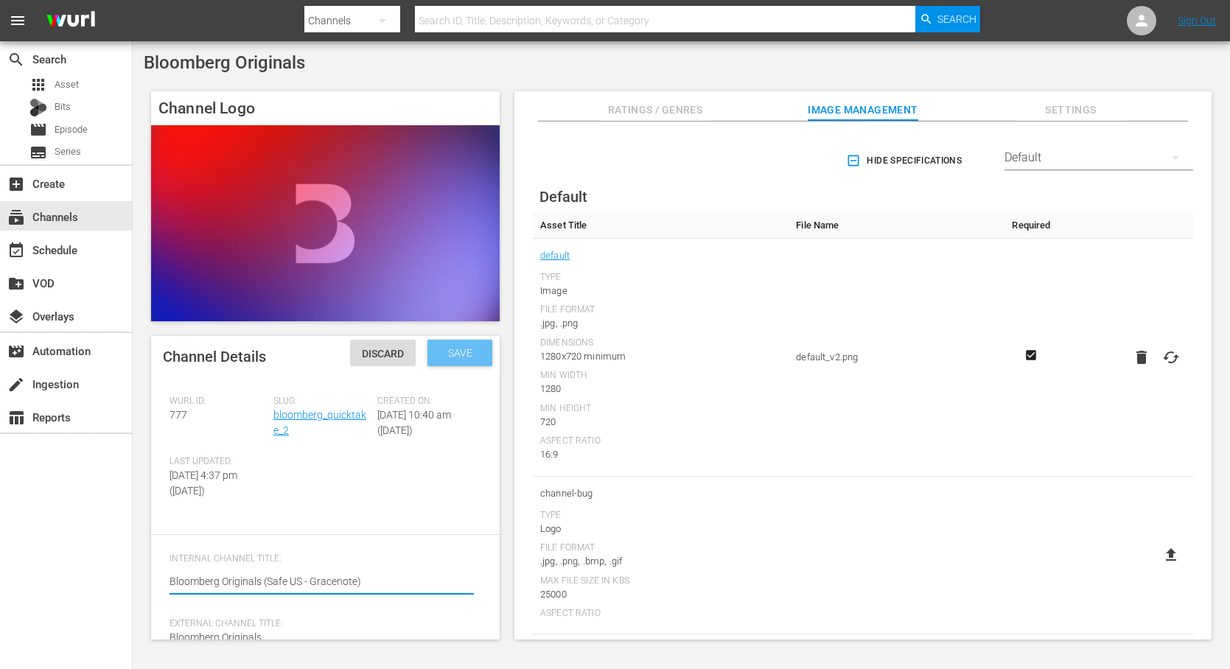
type textarea "Bloomberg Originals (Safe US - Gracenote)"
click at [459, 360] on div "Save" at bounding box center [460, 353] width 65 height 27
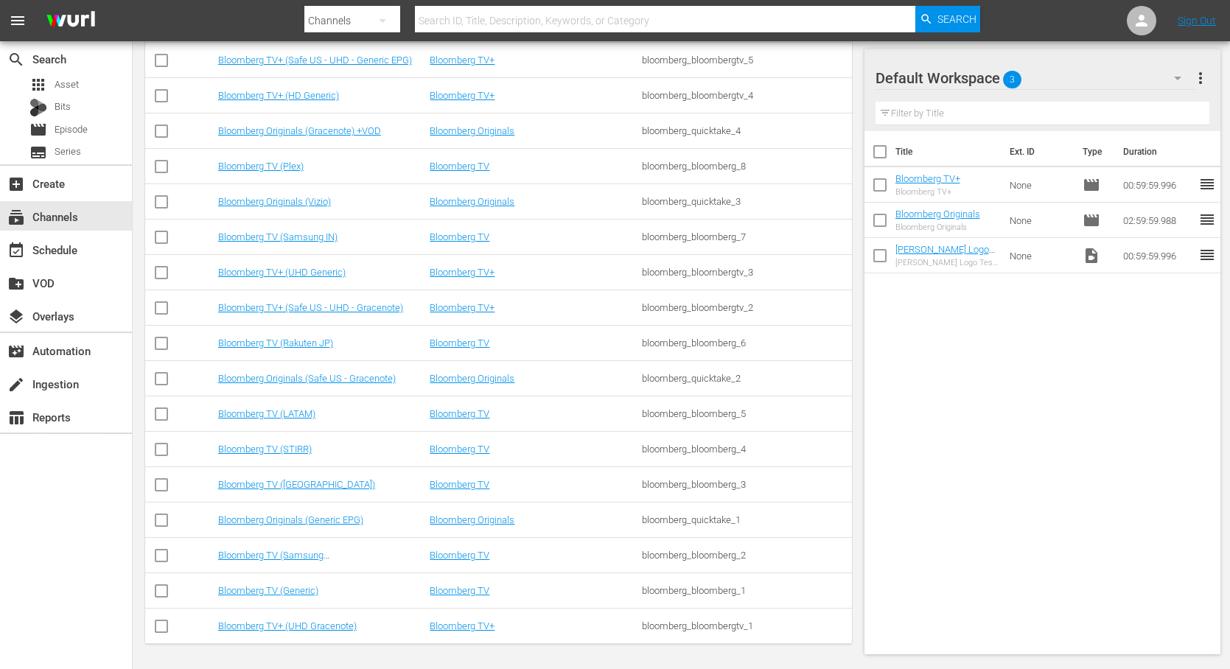
scroll to position [792, 0]
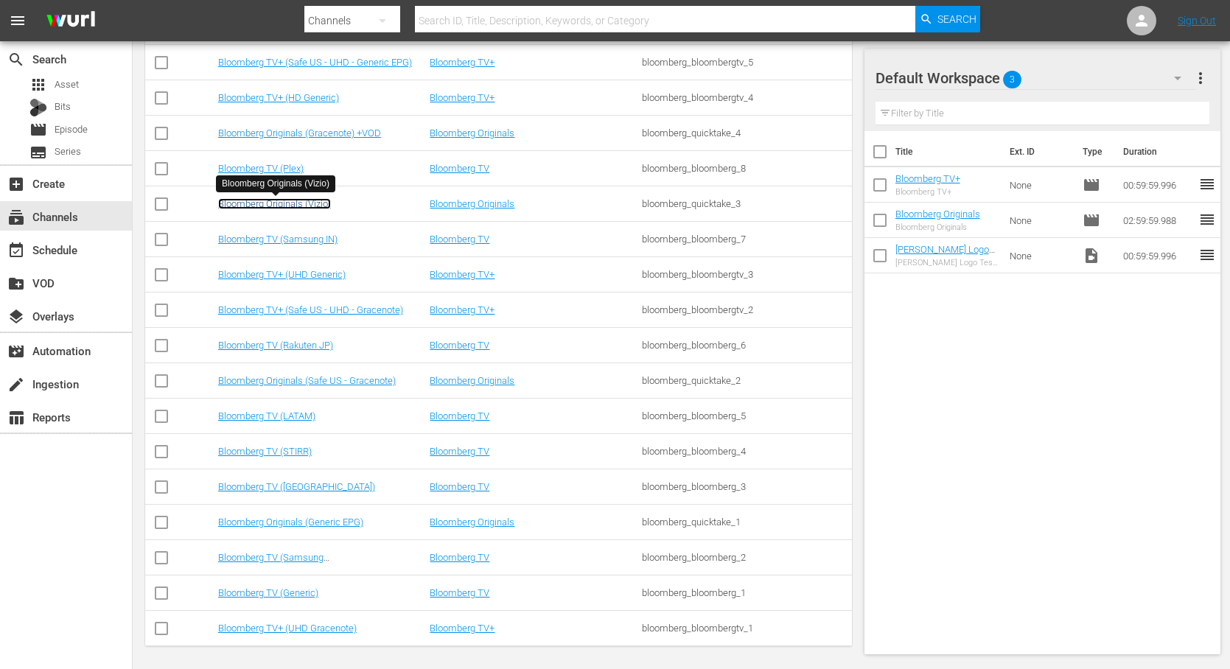
click at [291, 206] on link "Bloomberg Originals (Vizio)" at bounding box center [274, 203] width 113 height 11
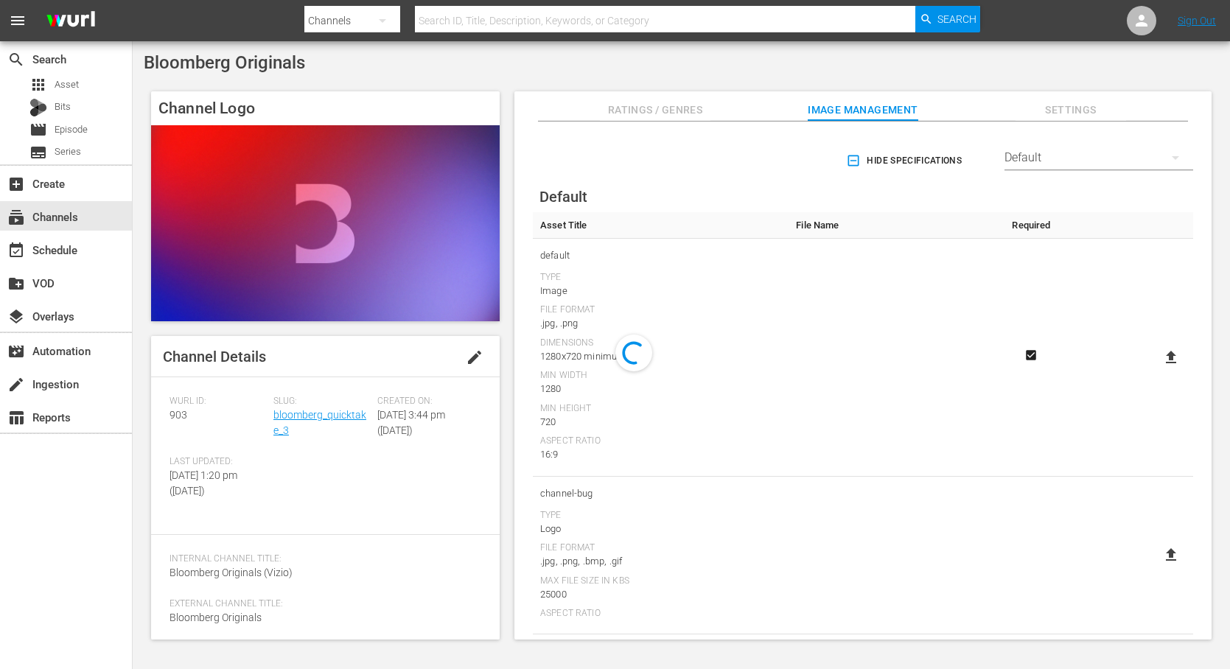
click at [467, 352] on span "edit" at bounding box center [475, 358] width 18 height 18
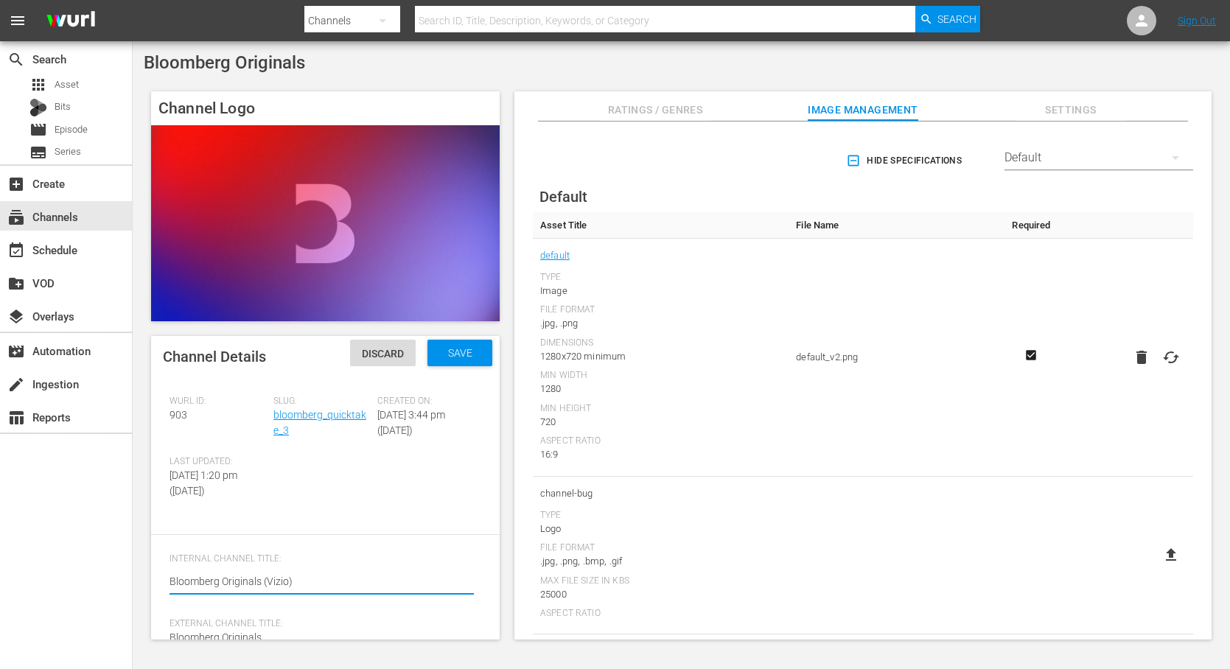
drag, startPoint x: 303, startPoint y: 610, endPoint x: 130, endPoint y: 610, distance: 173.2
type textarea "Bloomberg Originals (Safe US - Generic EPG)"
click at [475, 358] on span "Save" at bounding box center [460, 353] width 48 height 12
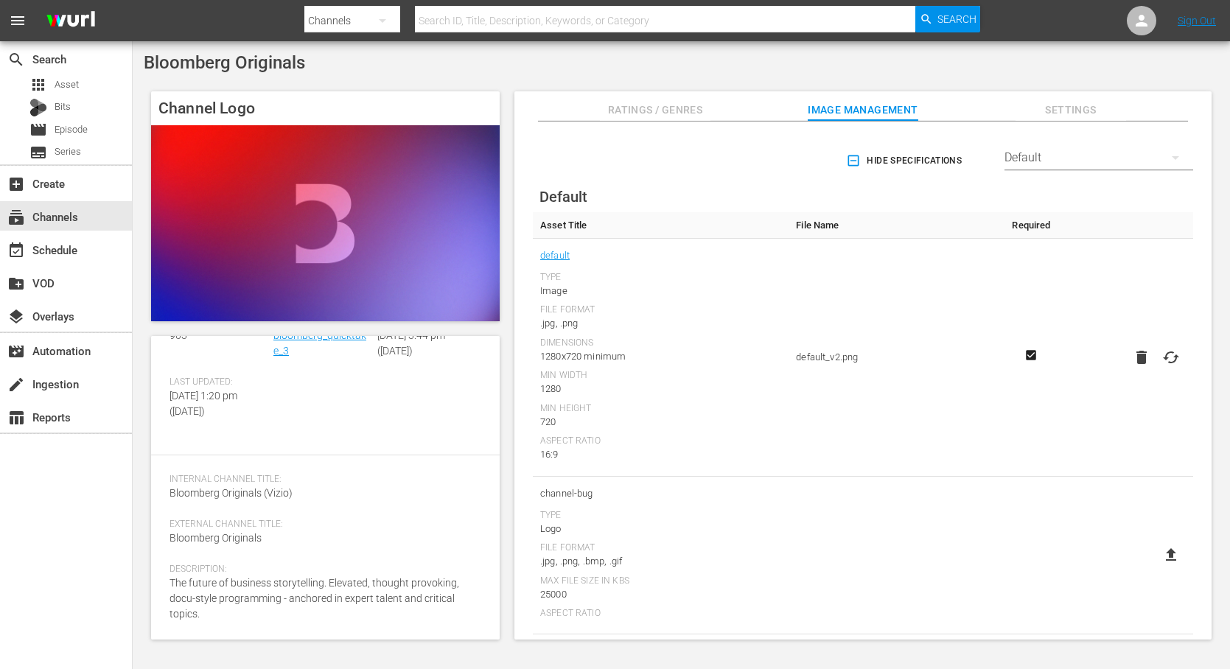
scroll to position [111, 0]
